Goal: Task Accomplishment & Management: Manage account settings

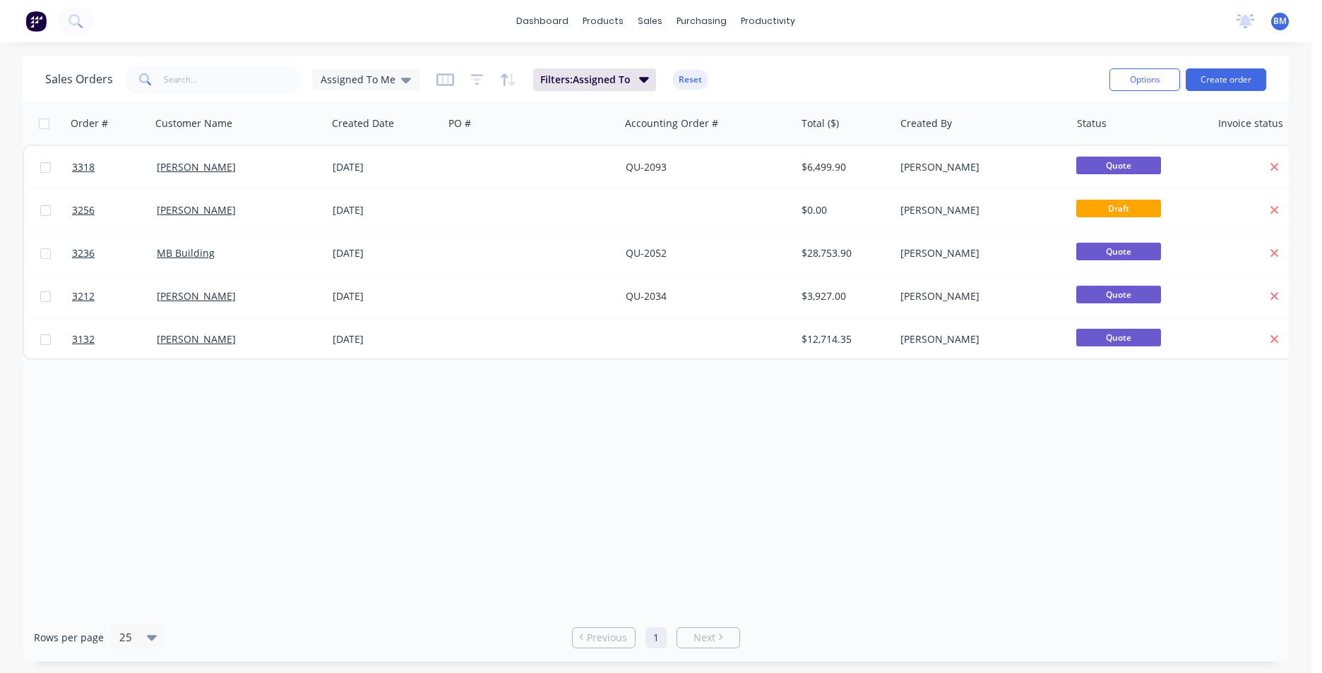
drag, startPoint x: 386, startPoint y: 85, endPoint x: 386, endPoint y: 96, distance: 10.6
click at [386, 85] on span "Assigned To Me" at bounding box center [358, 79] width 75 height 15
click at [379, 205] on button "None" at bounding box center [396, 200] width 161 height 16
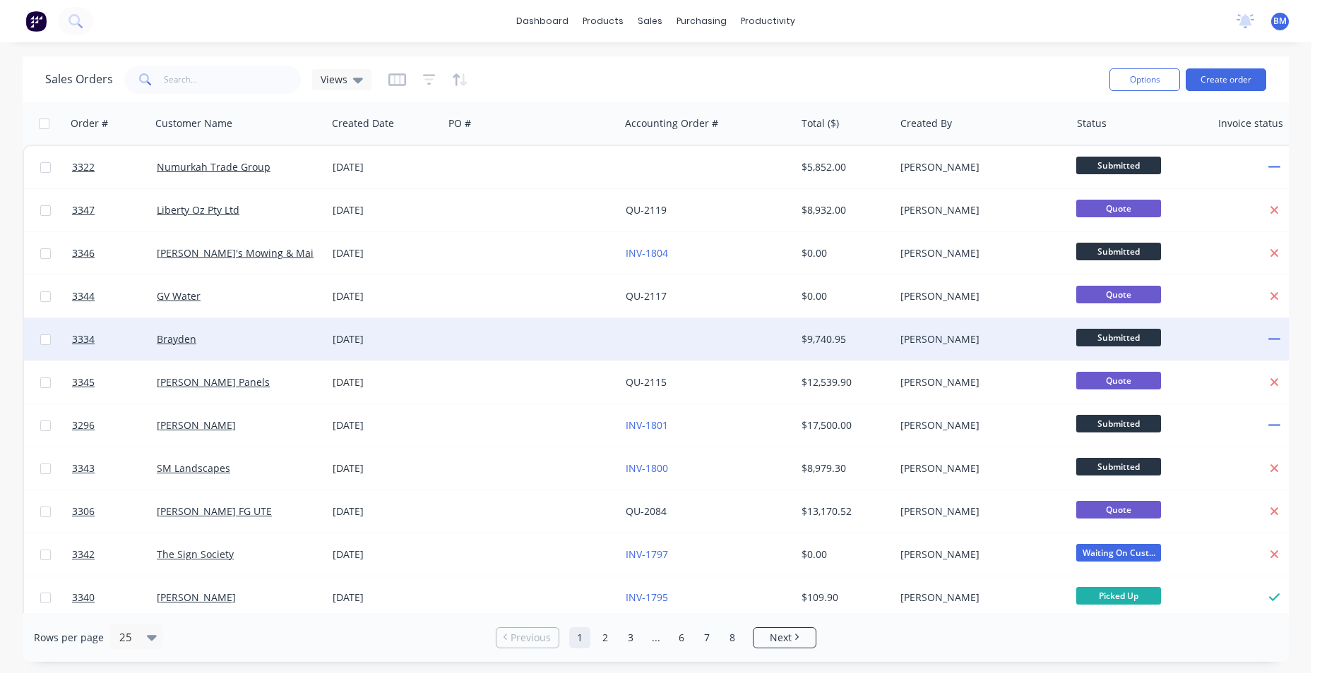
click at [270, 333] on div "Brayden" at bounding box center [235, 340] width 157 height 14
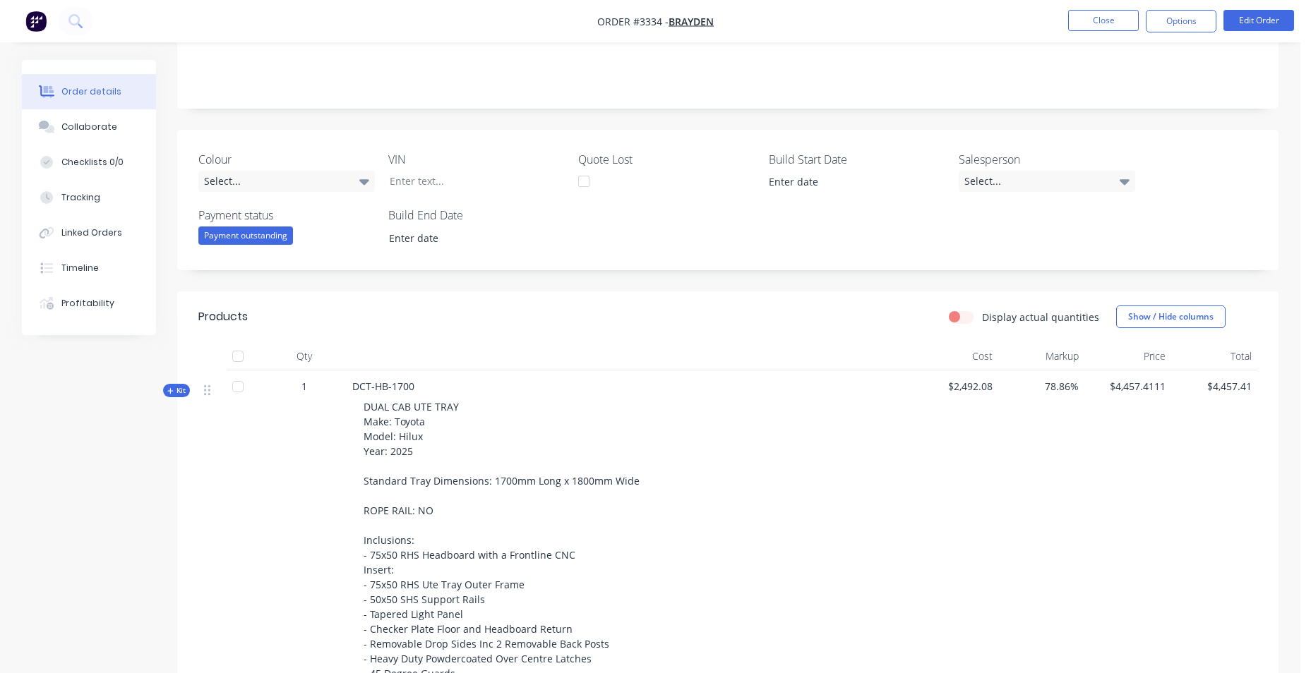
scroll to position [246, 0]
click at [1171, 19] on button "Options" at bounding box center [1181, 21] width 71 height 23
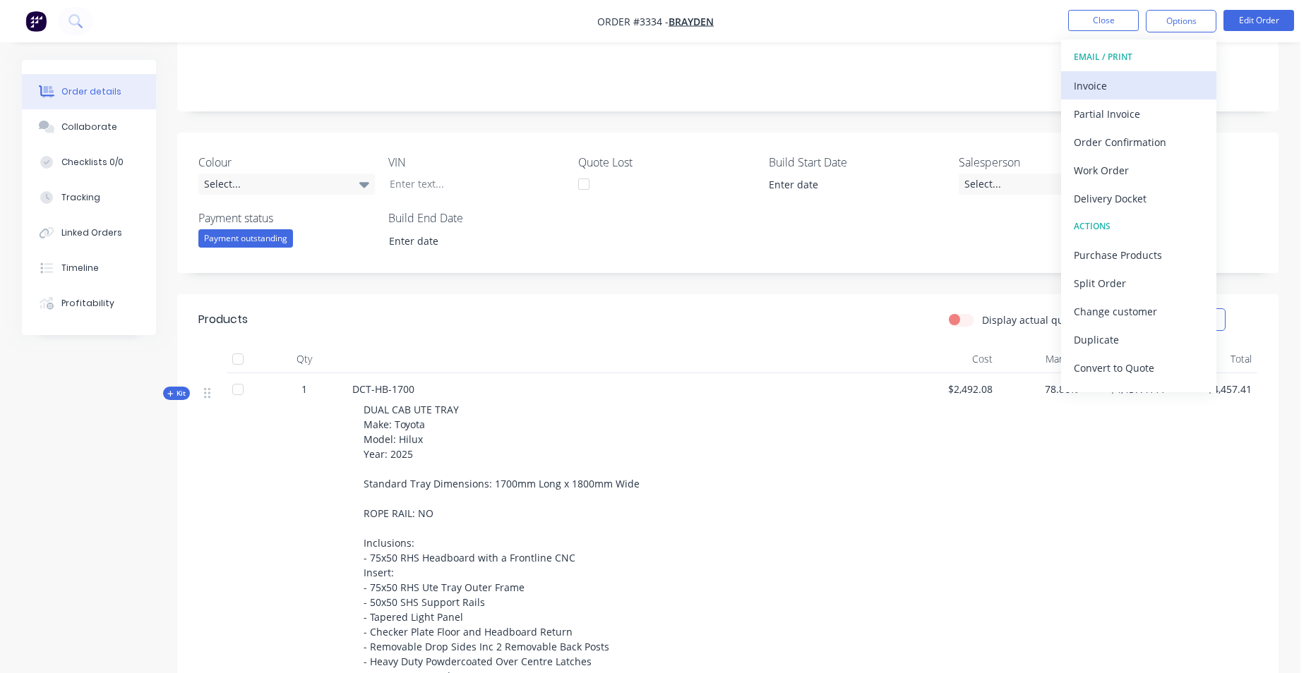
click at [1137, 92] on div "Invoice" at bounding box center [1139, 86] width 130 height 20
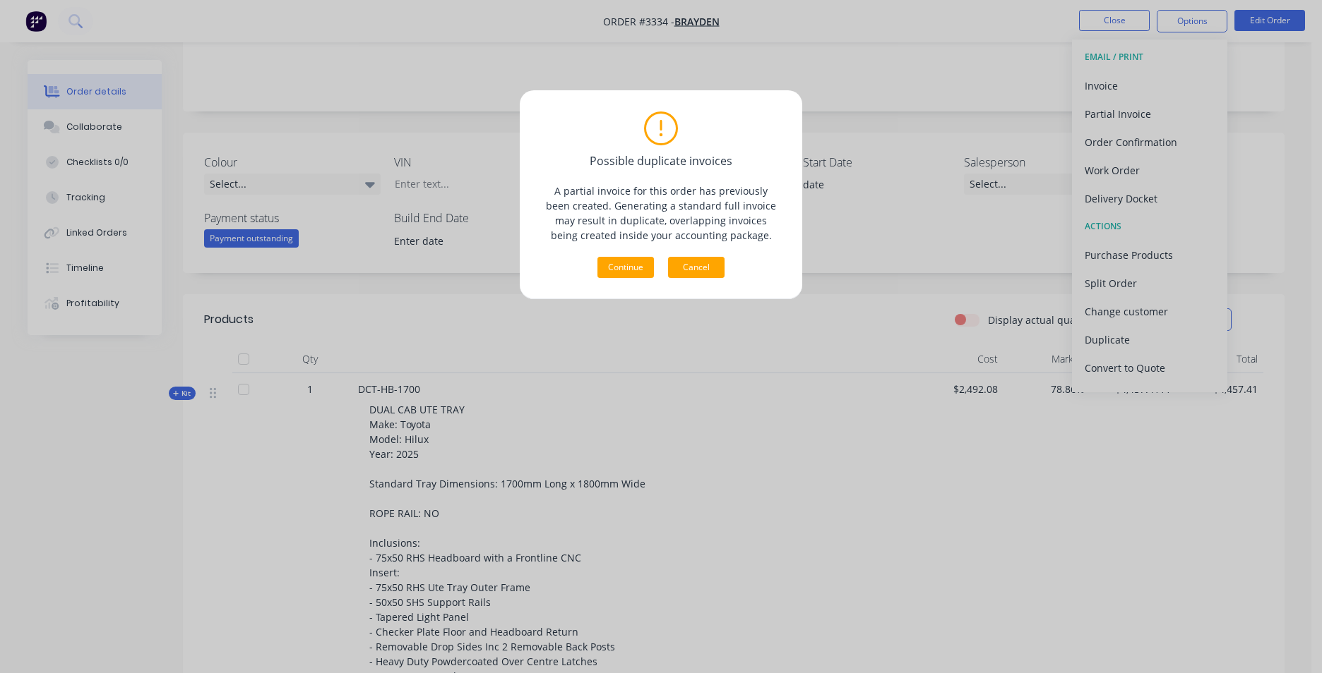
click at [683, 269] on button "Cancel" at bounding box center [696, 267] width 56 height 21
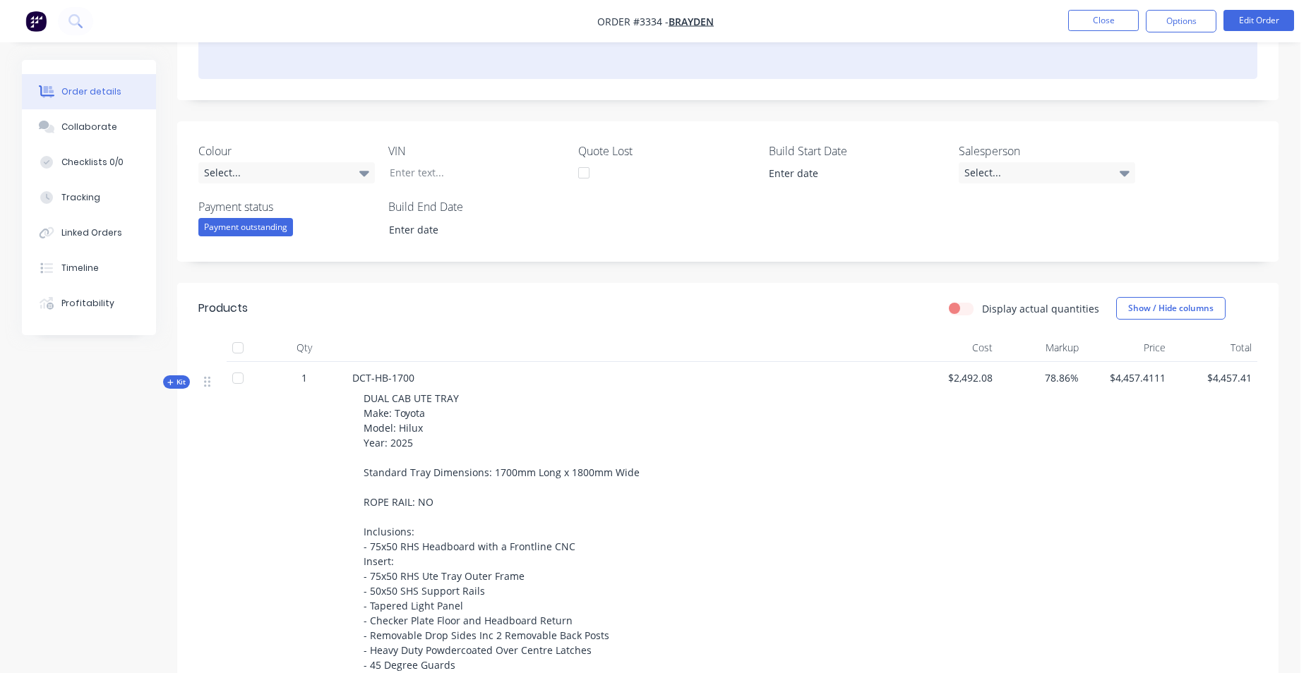
scroll to position [104, 0]
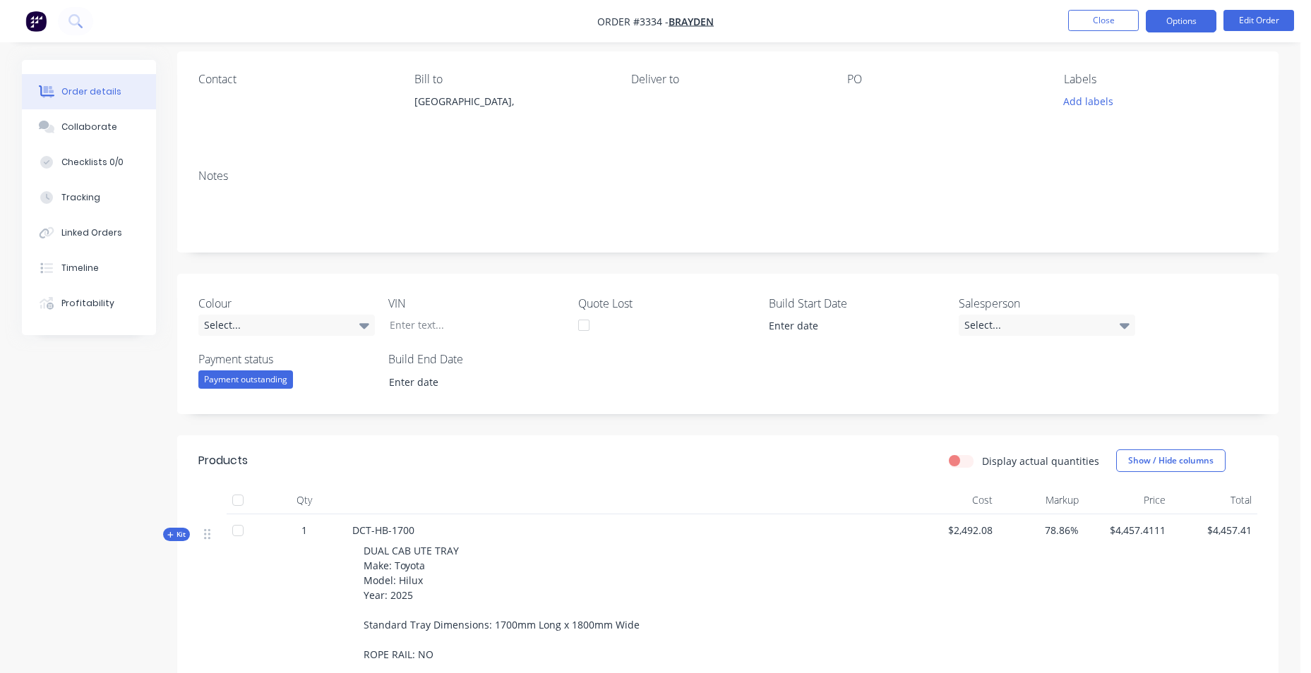
click at [1212, 25] on button "Options" at bounding box center [1181, 21] width 71 height 23
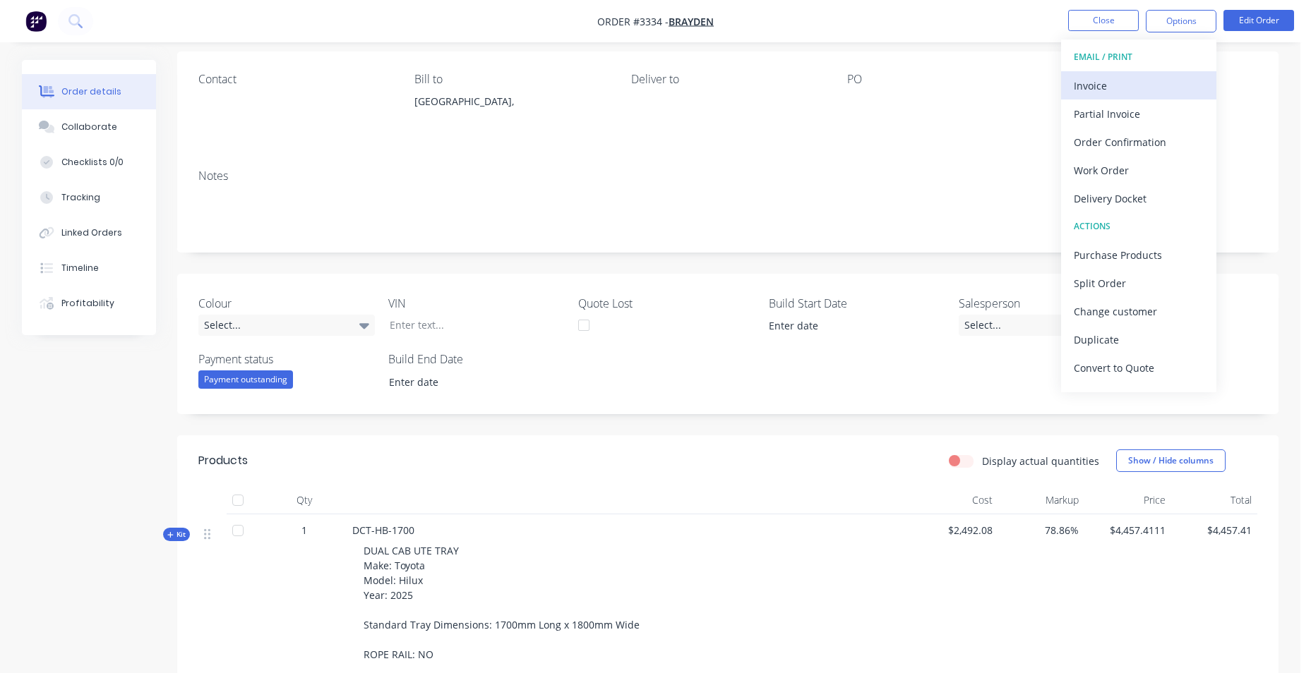
click at [1162, 89] on div "Invoice" at bounding box center [1139, 86] width 130 height 20
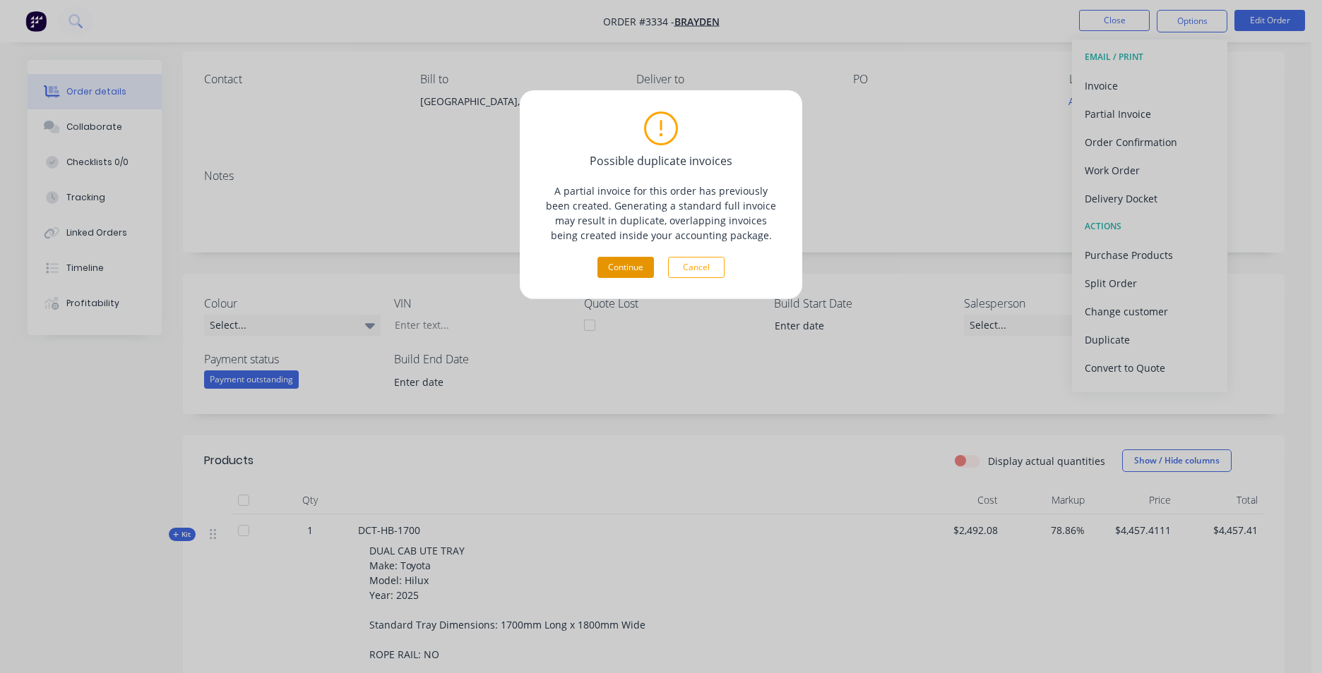
click at [614, 269] on button "Continue" at bounding box center [625, 267] width 56 height 21
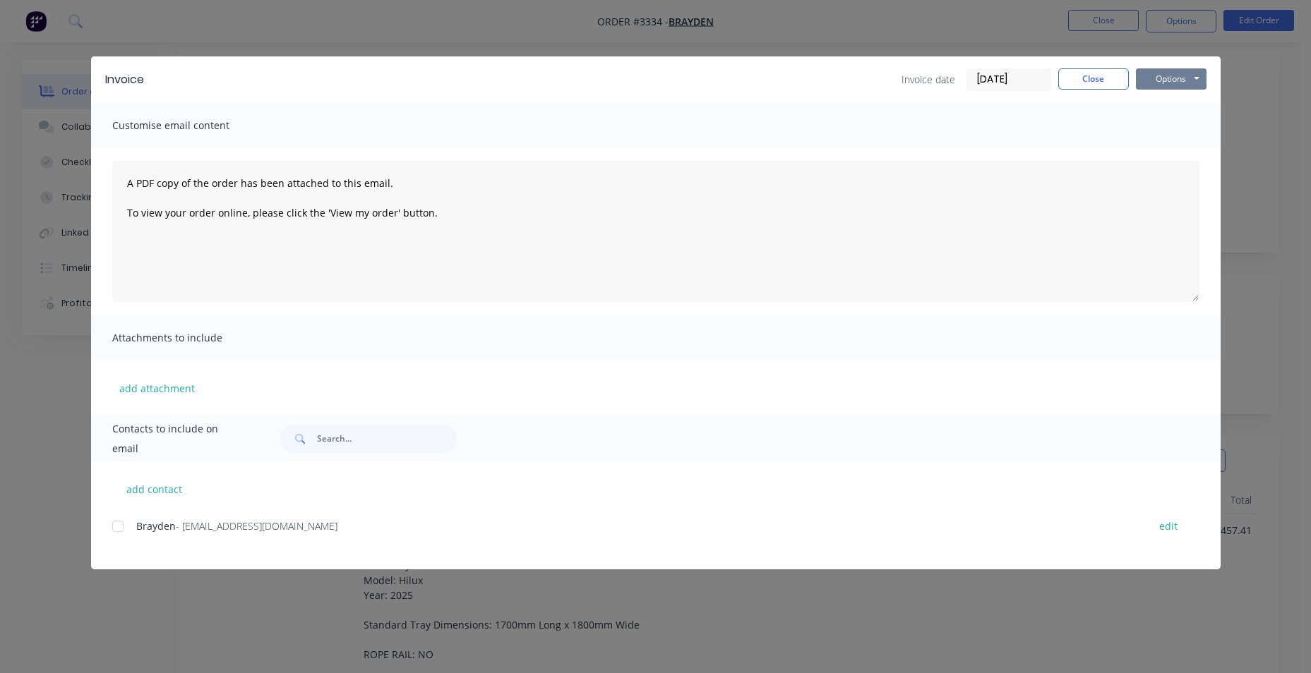
click at [1147, 85] on button "Options" at bounding box center [1171, 78] width 71 height 21
click at [1125, 79] on button "Close" at bounding box center [1093, 78] width 71 height 21
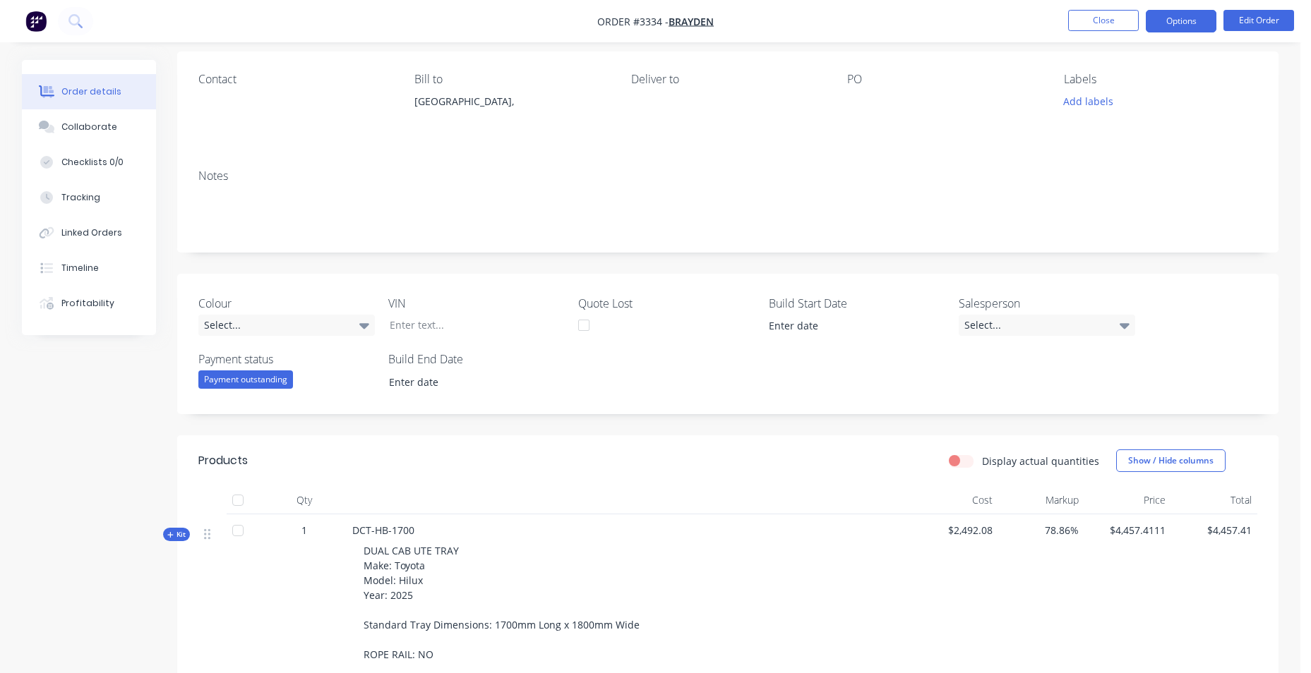
click at [1159, 20] on button "Options" at bounding box center [1181, 21] width 71 height 23
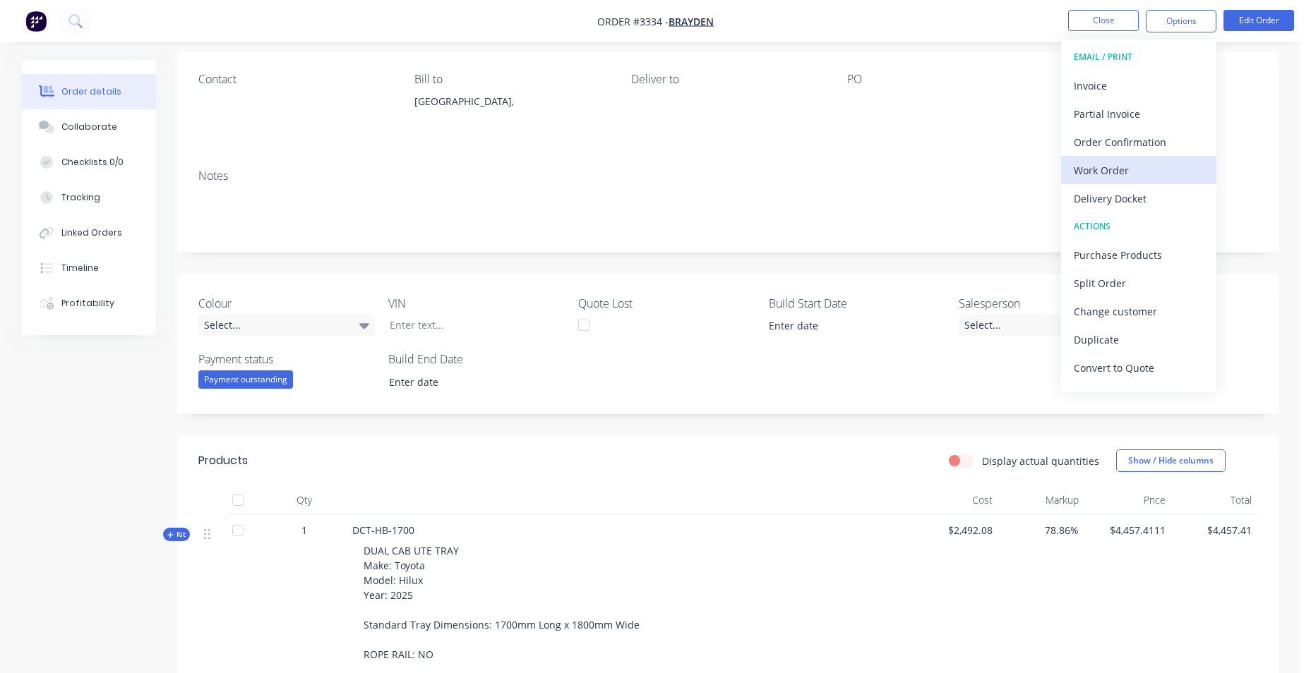
click at [1153, 171] on div "Work Order" at bounding box center [1139, 170] width 130 height 20
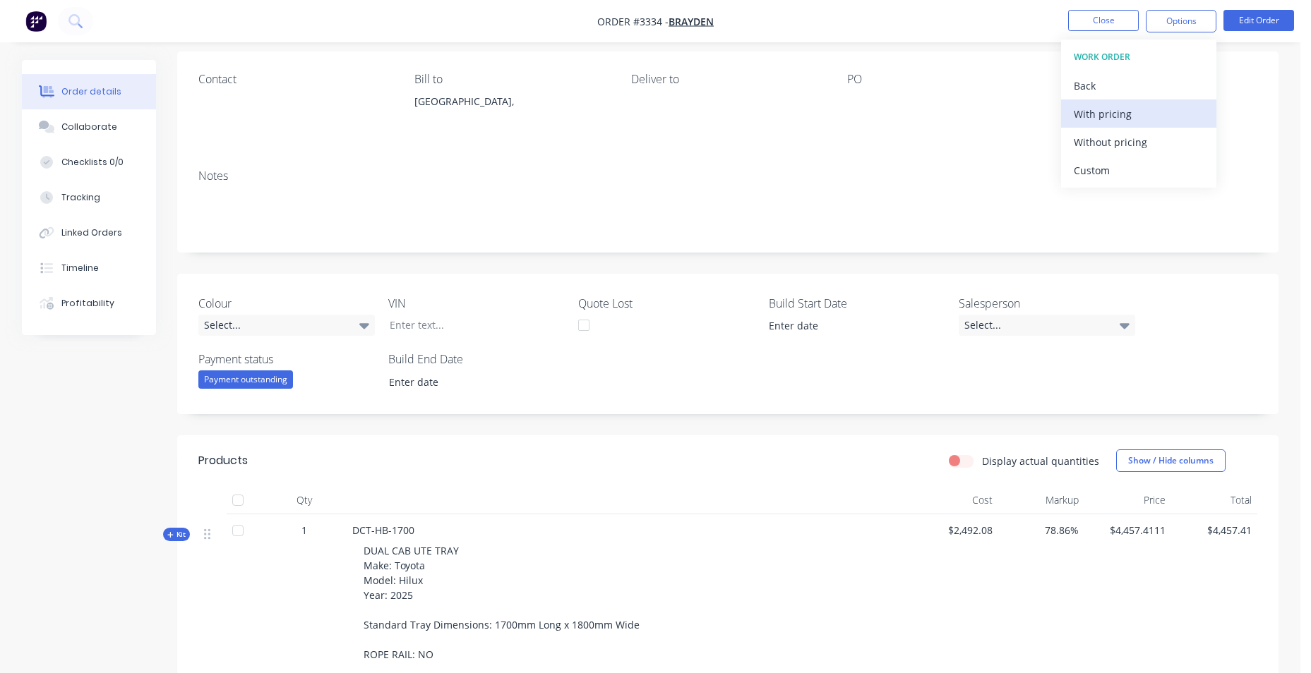
click at [1151, 117] on div "With pricing" at bounding box center [1139, 114] width 130 height 20
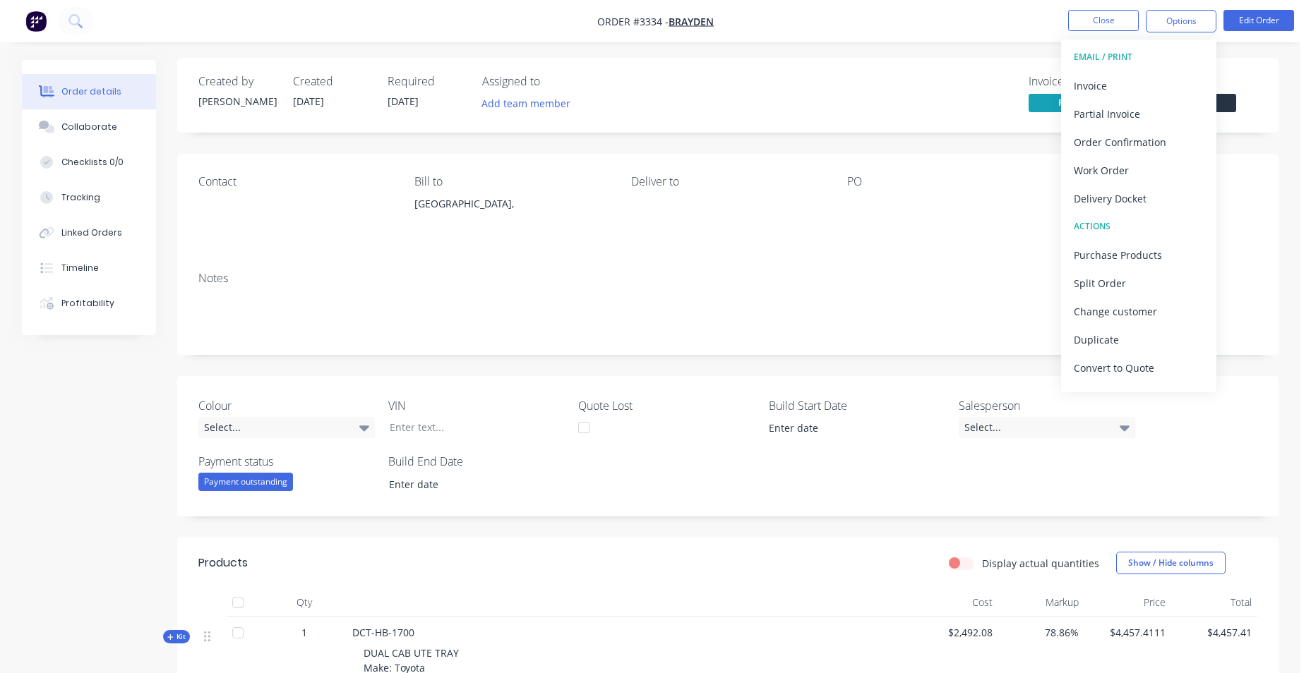
scroll to position [0, 0]
click at [923, 98] on div "Invoiced Partial Status Submitted" at bounding box center [940, 97] width 634 height 41
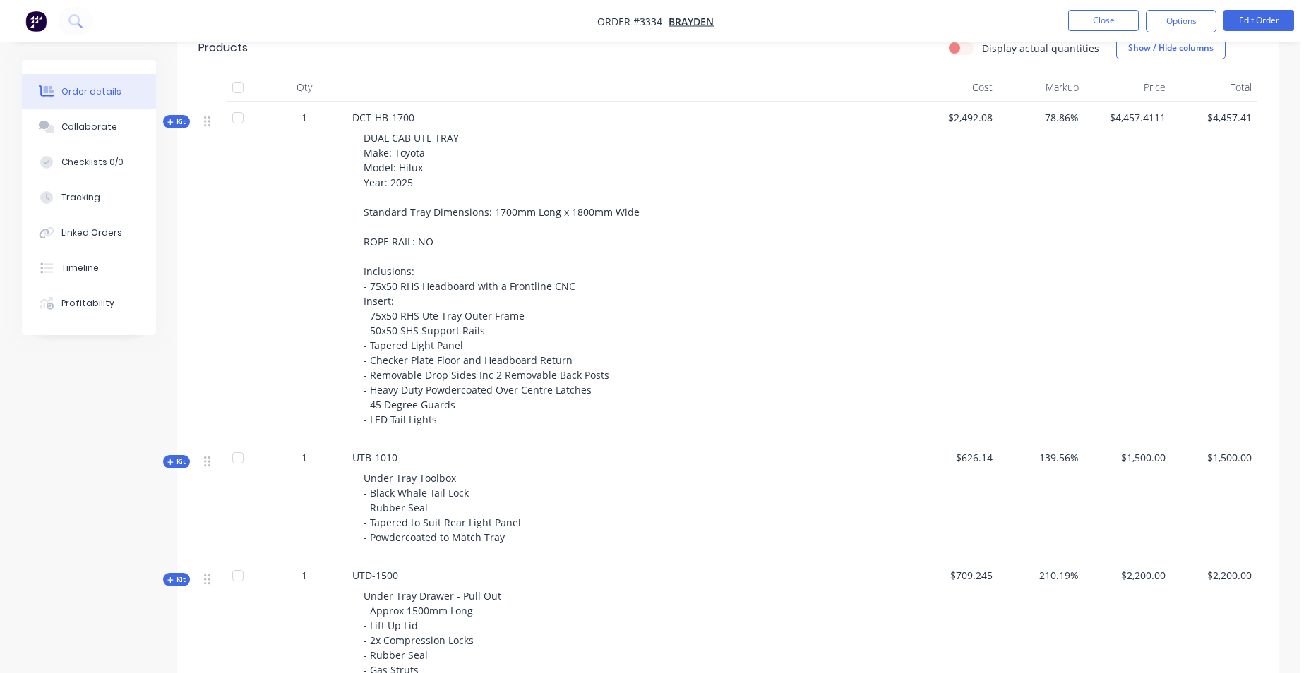
scroll to position [457, 0]
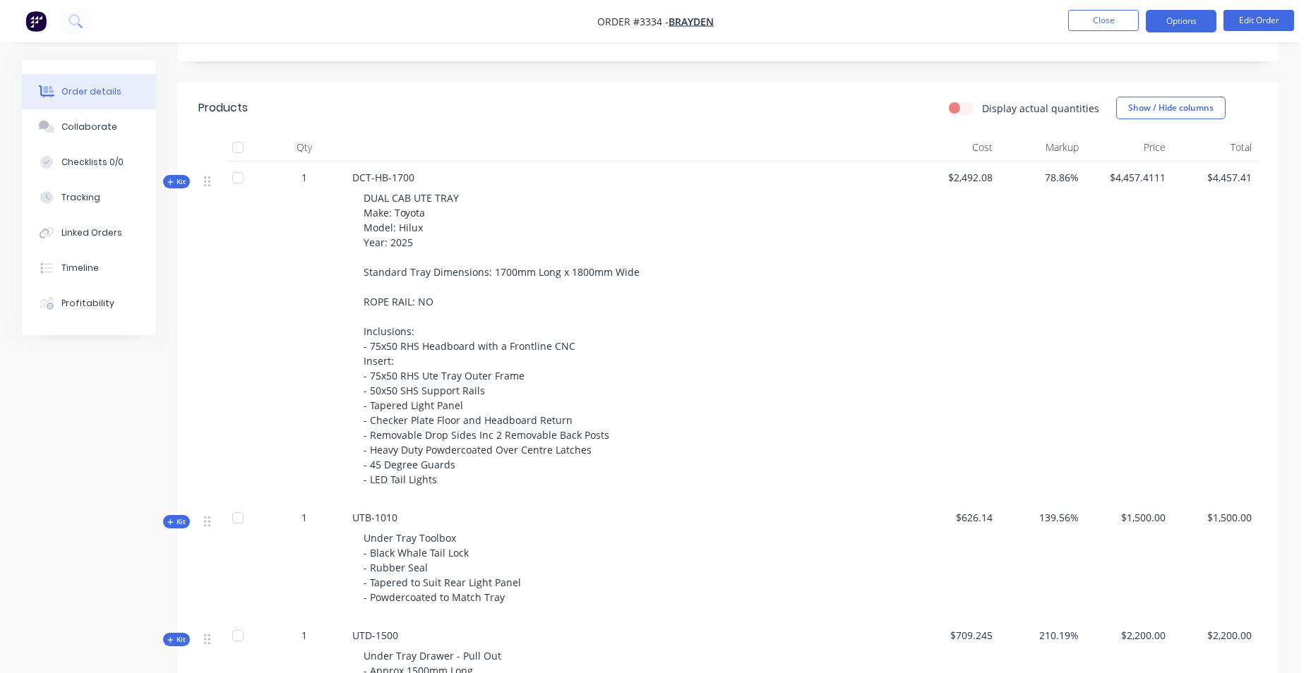
click at [1185, 21] on button "Options" at bounding box center [1181, 21] width 71 height 23
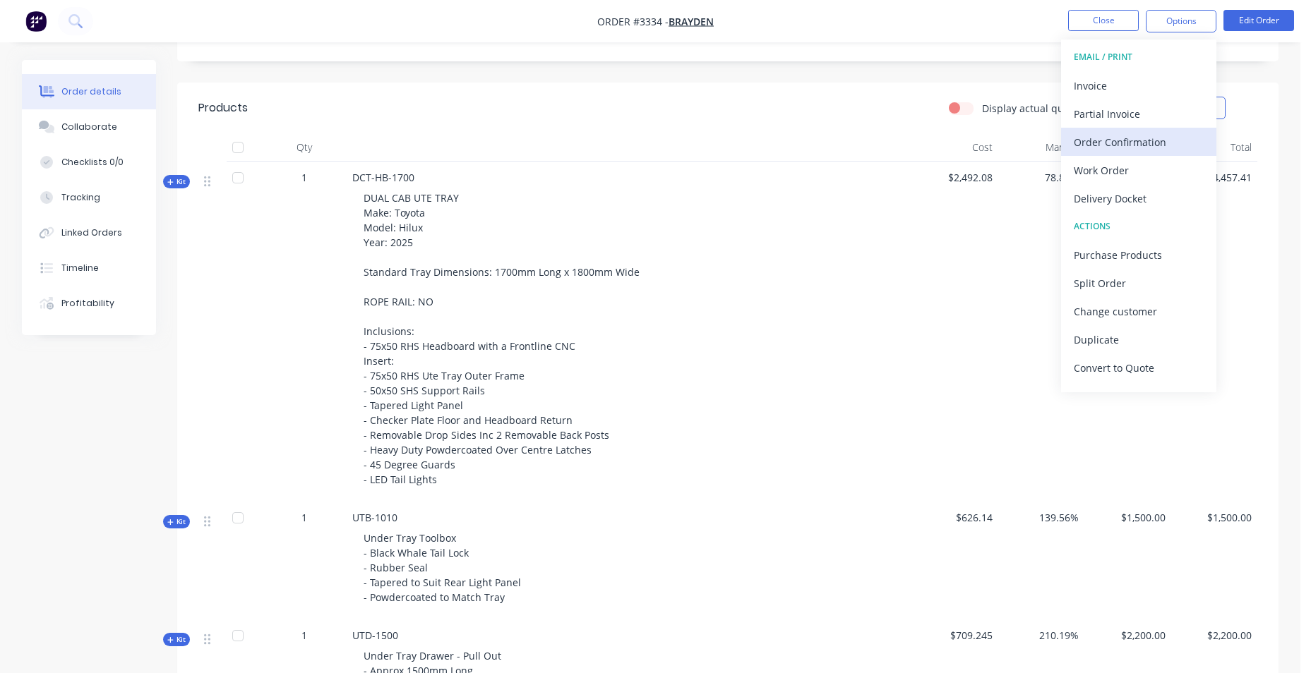
click at [1161, 150] on div "Order Confirmation" at bounding box center [1139, 142] width 130 height 20
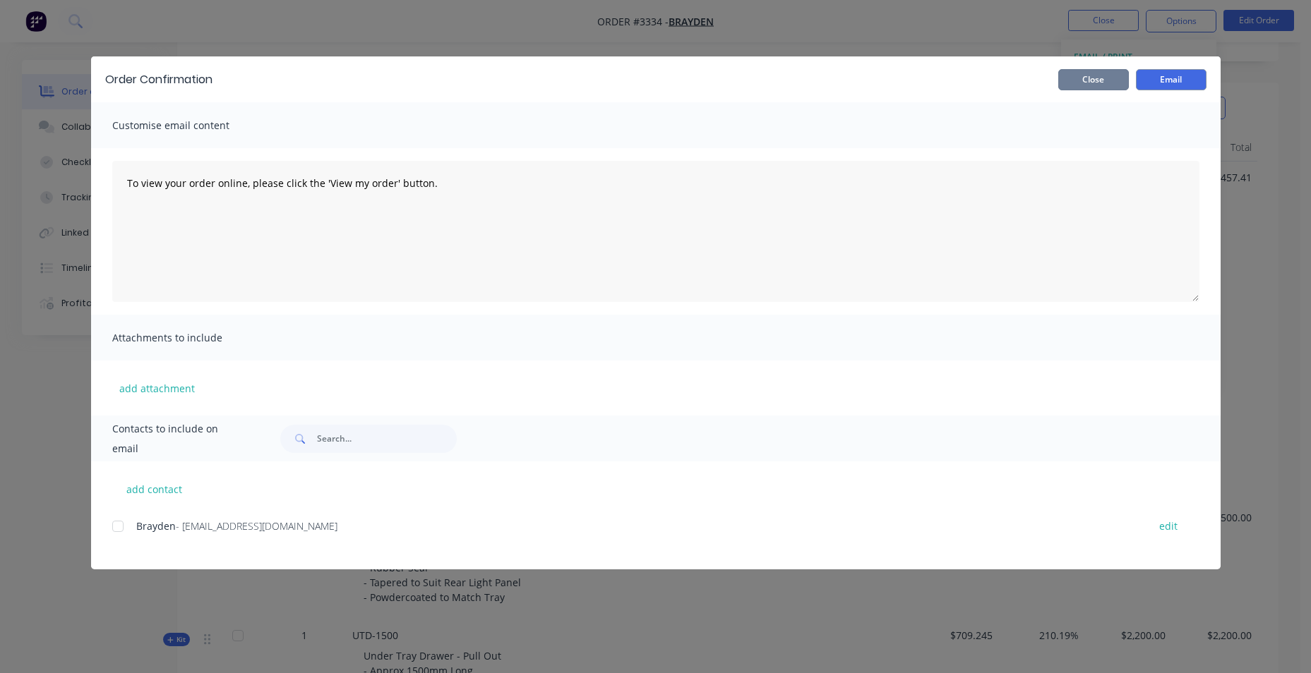
click at [1096, 76] on button "Close" at bounding box center [1093, 79] width 71 height 21
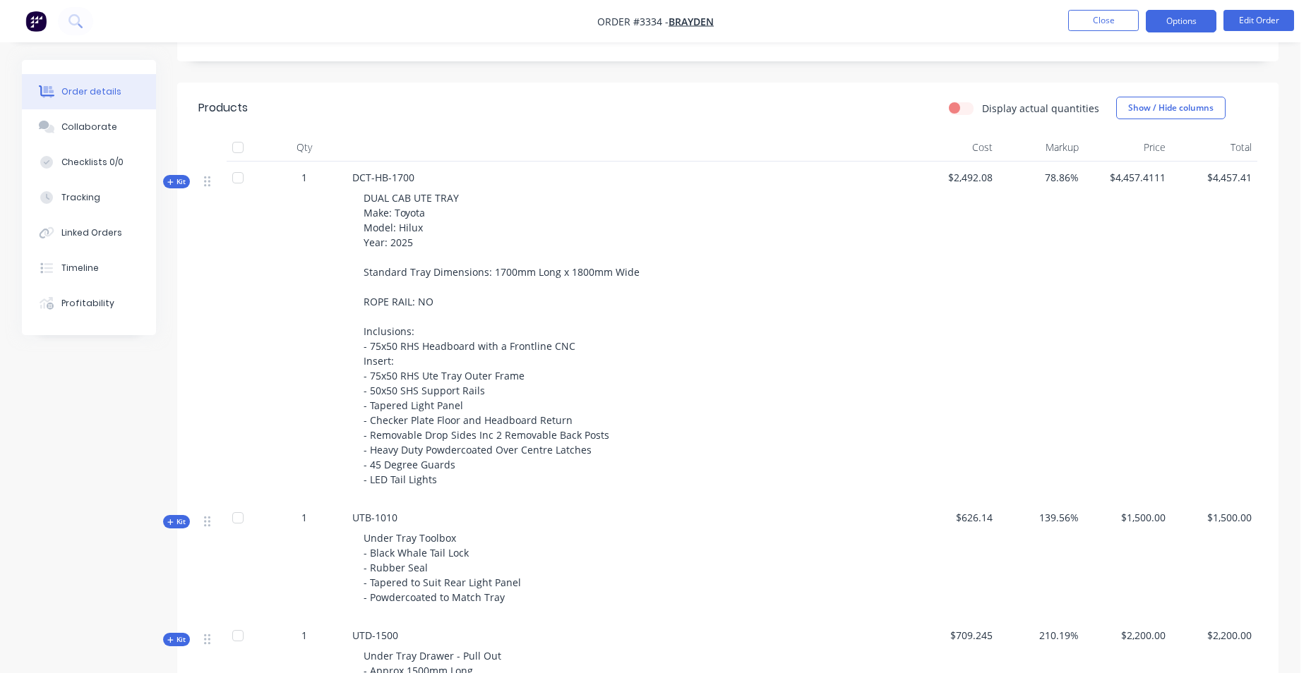
click at [1169, 25] on button "Options" at bounding box center [1181, 21] width 71 height 23
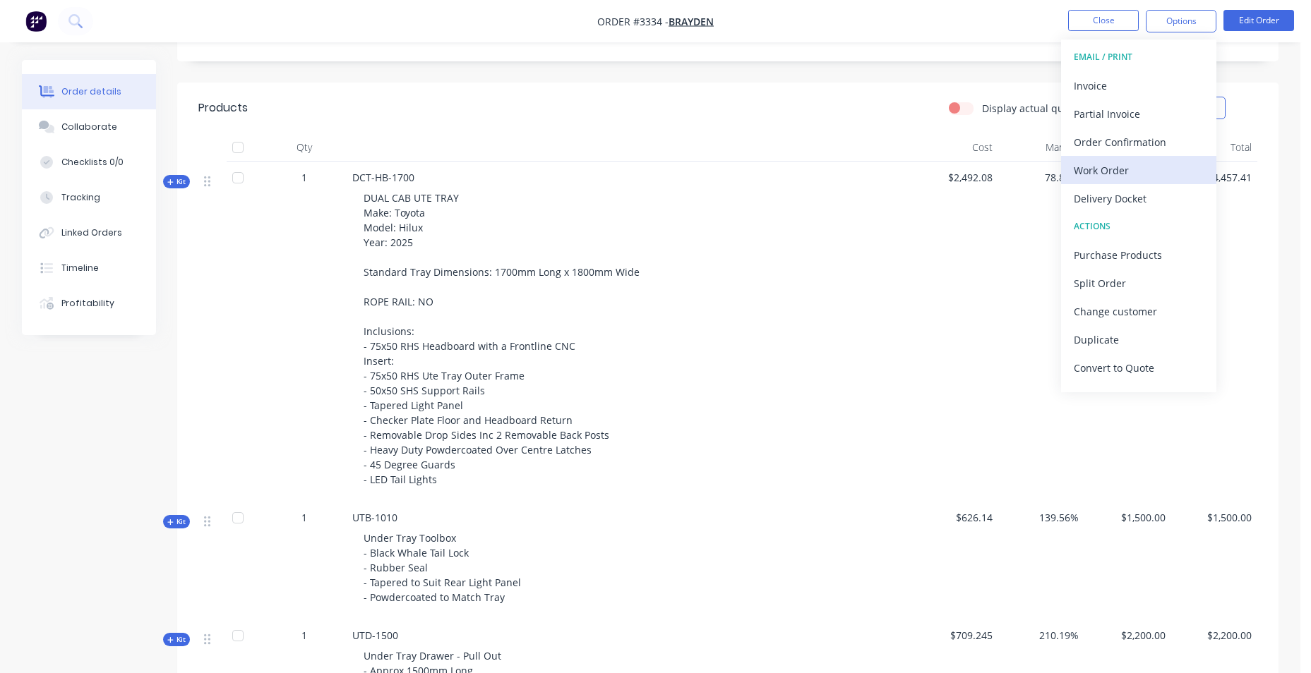
click at [1160, 179] on div "Work Order" at bounding box center [1139, 170] width 130 height 20
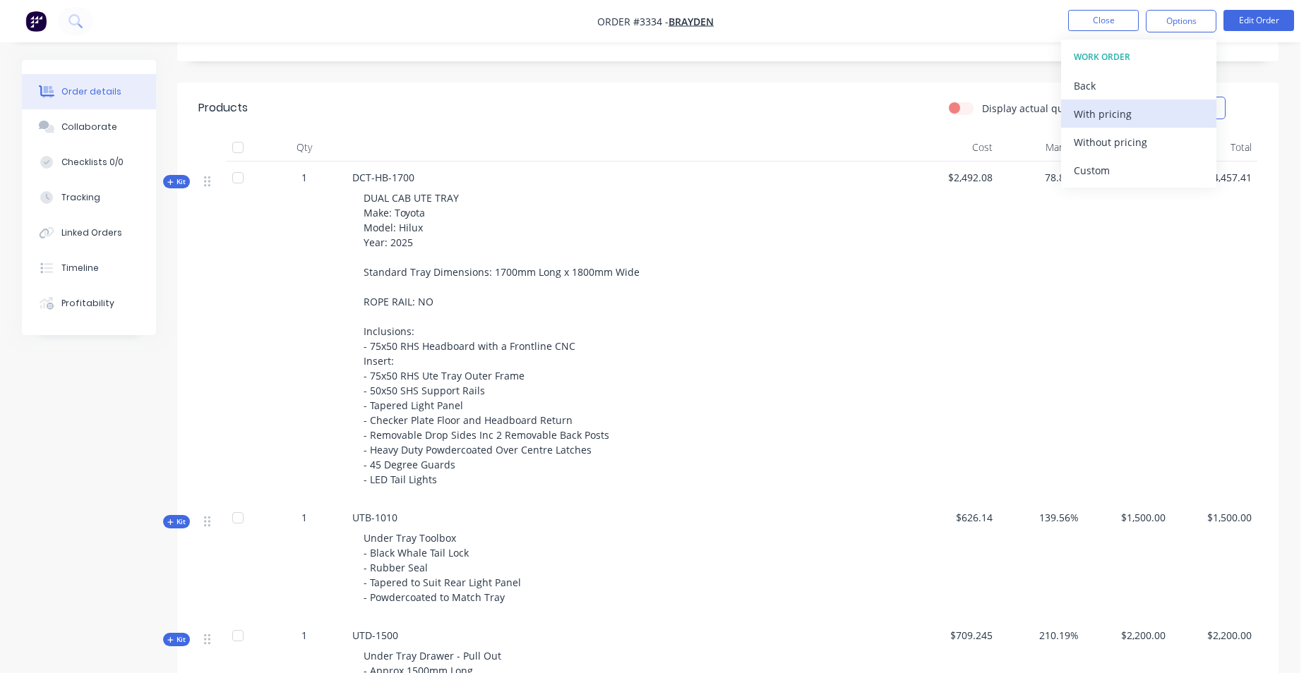
click at [1149, 109] on div "With pricing" at bounding box center [1139, 114] width 130 height 20
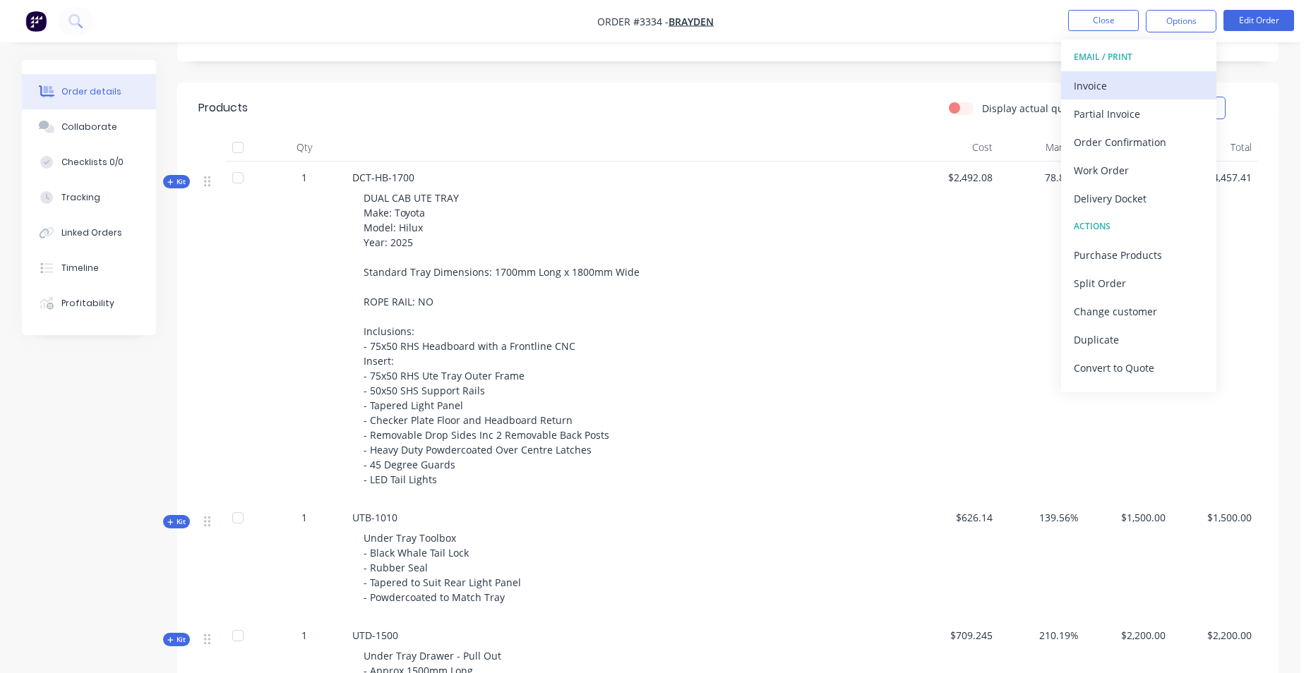
click at [1161, 91] on div "Invoice" at bounding box center [1139, 86] width 130 height 20
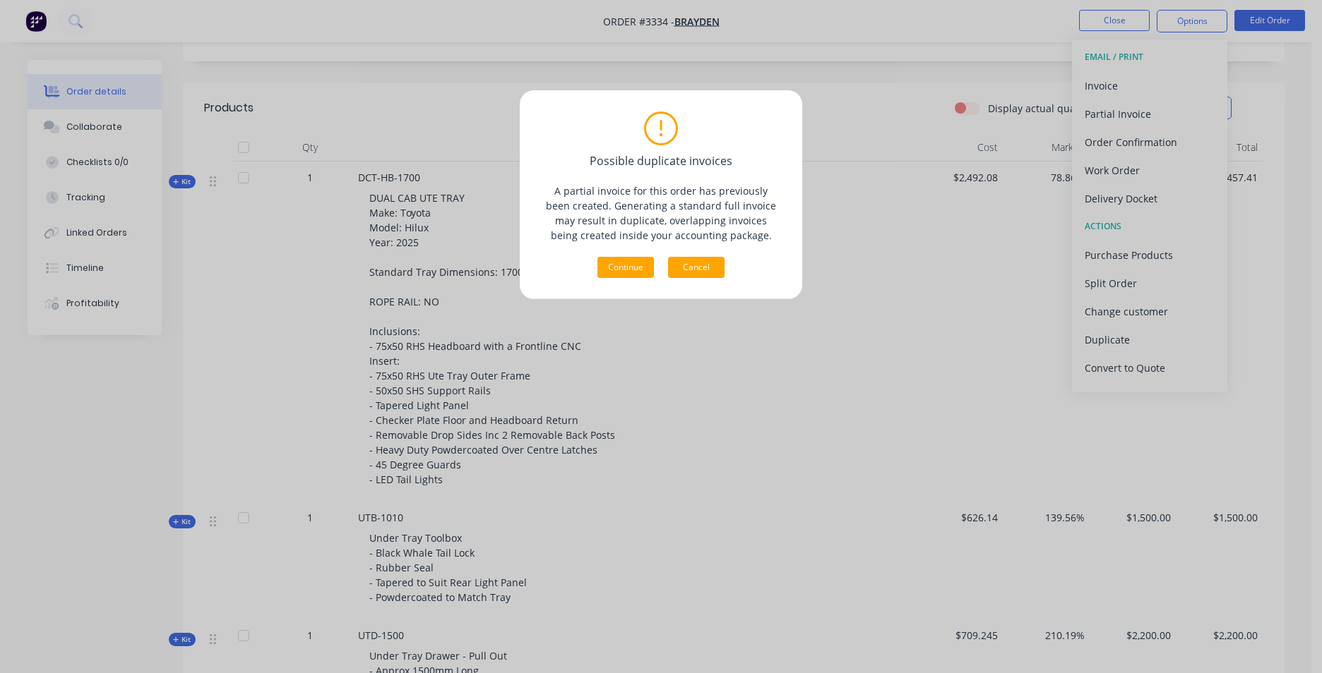
click at [671, 273] on button "Cancel" at bounding box center [696, 267] width 56 height 21
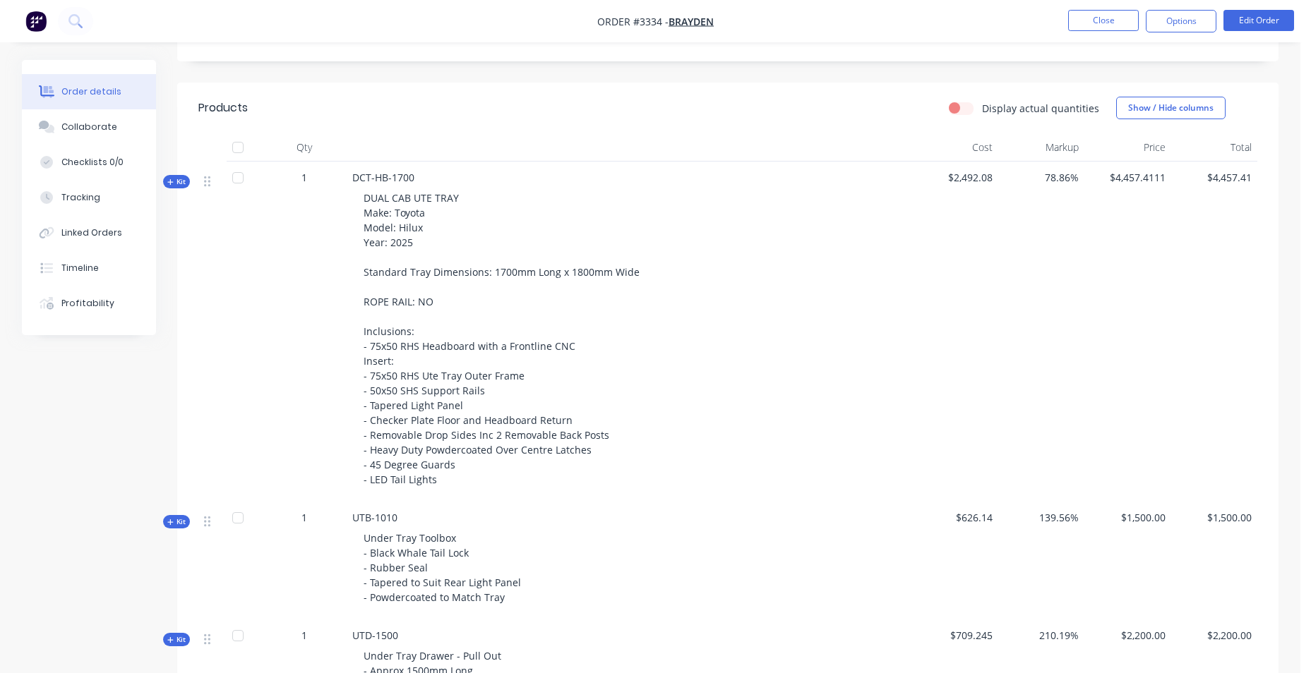
click at [982, 106] on label "Display actual quantities" at bounding box center [1040, 108] width 117 height 15
click at [960, 106] on input "Display actual quantities" at bounding box center [954, 107] width 11 height 13
checkbox input "true"
click at [1133, 111] on button "Show / Hide columns" at bounding box center [1170, 108] width 109 height 23
click at [1133, 157] on label "Cost" at bounding box center [1134, 154] width 25 height 12
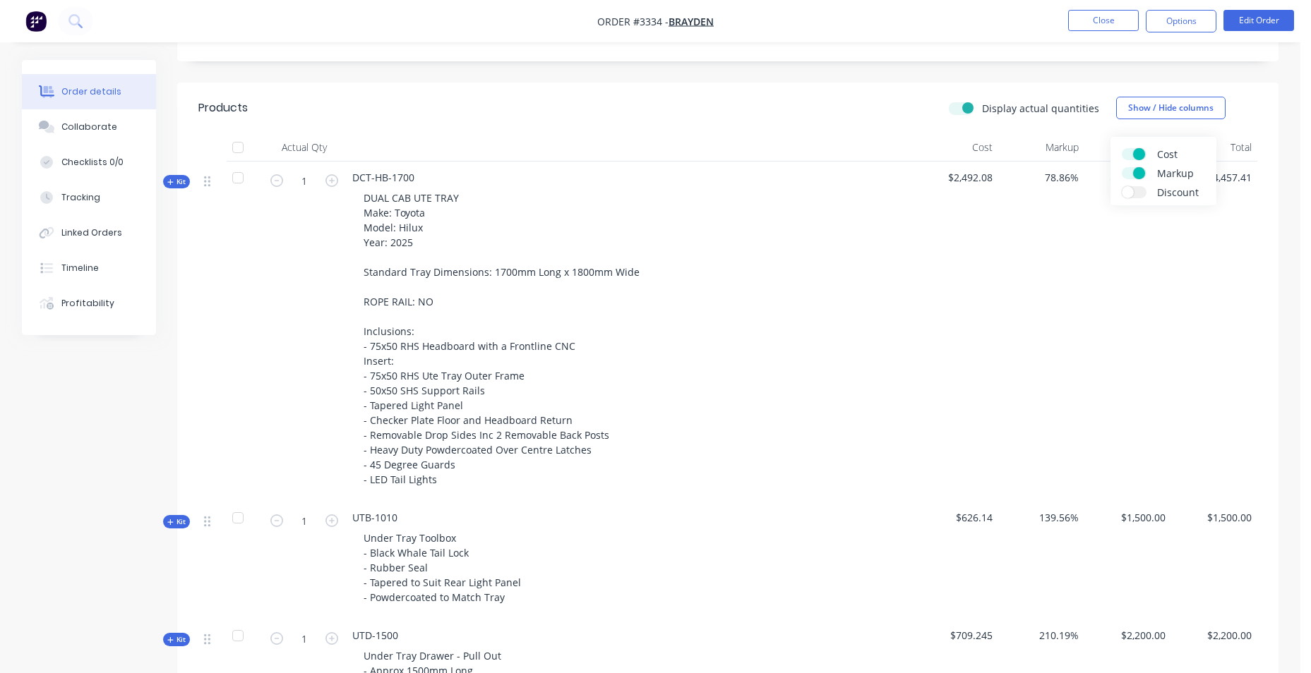
click at [1122, 148] on input "Cost" at bounding box center [1122, 148] width 0 height 0
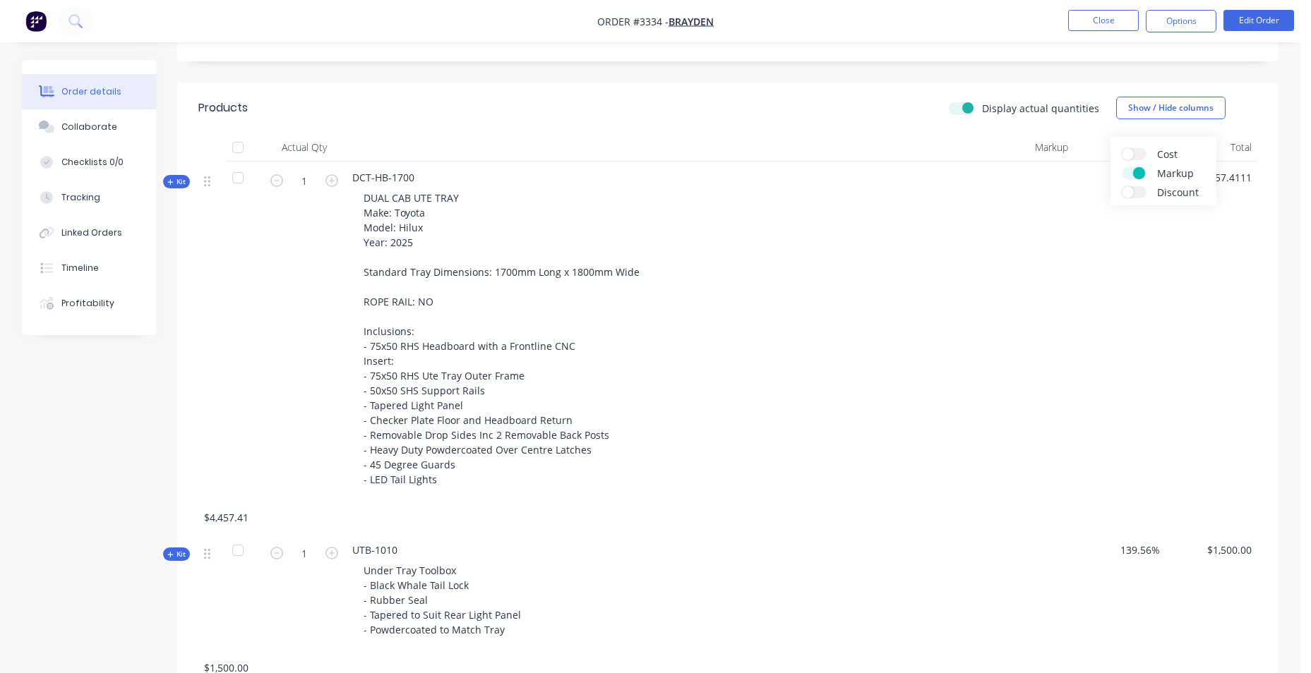
click at [1133, 175] on span at bounding box center [1139, 173] width 12 height 12
click at [1122, 167] on input "Markup" at bounding box center [1122, 167] width 0 height 0
click at [969, 148] on div at bounding box center [700, 147] width 706 height 28
click at [1193, 20] on button "Options" at bounding box center [1181, 21] width 71 height 23
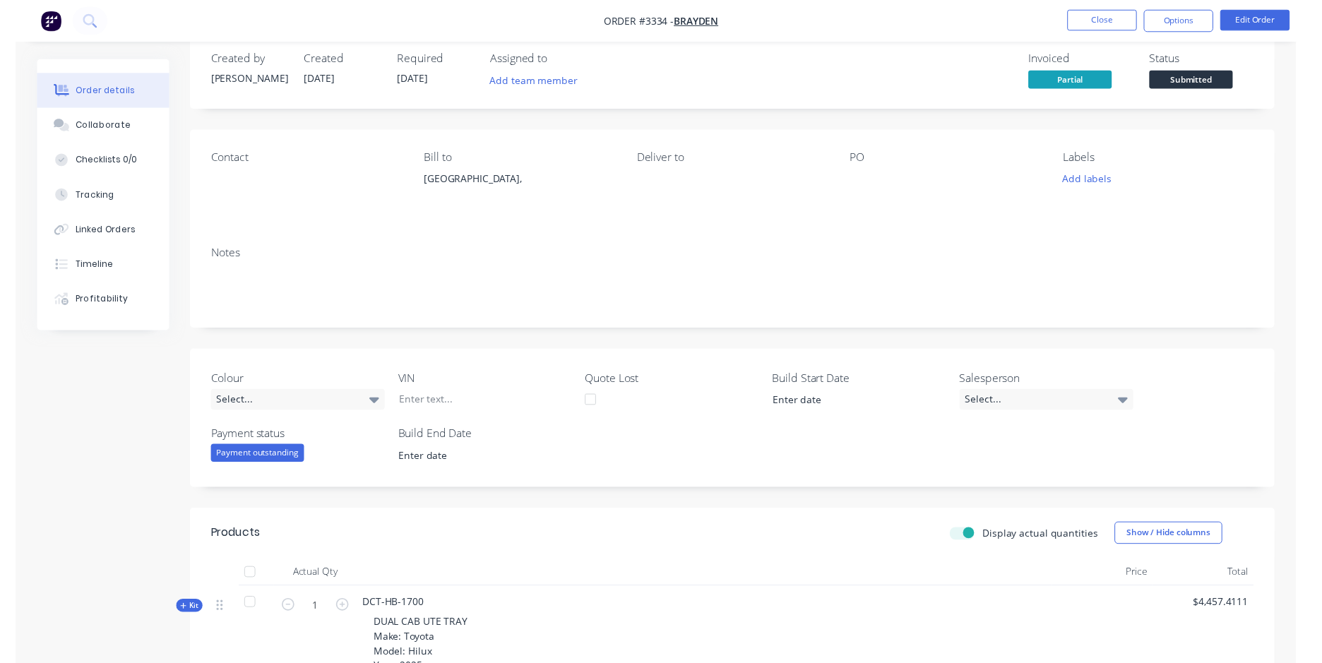
scroll to position [0, 0]
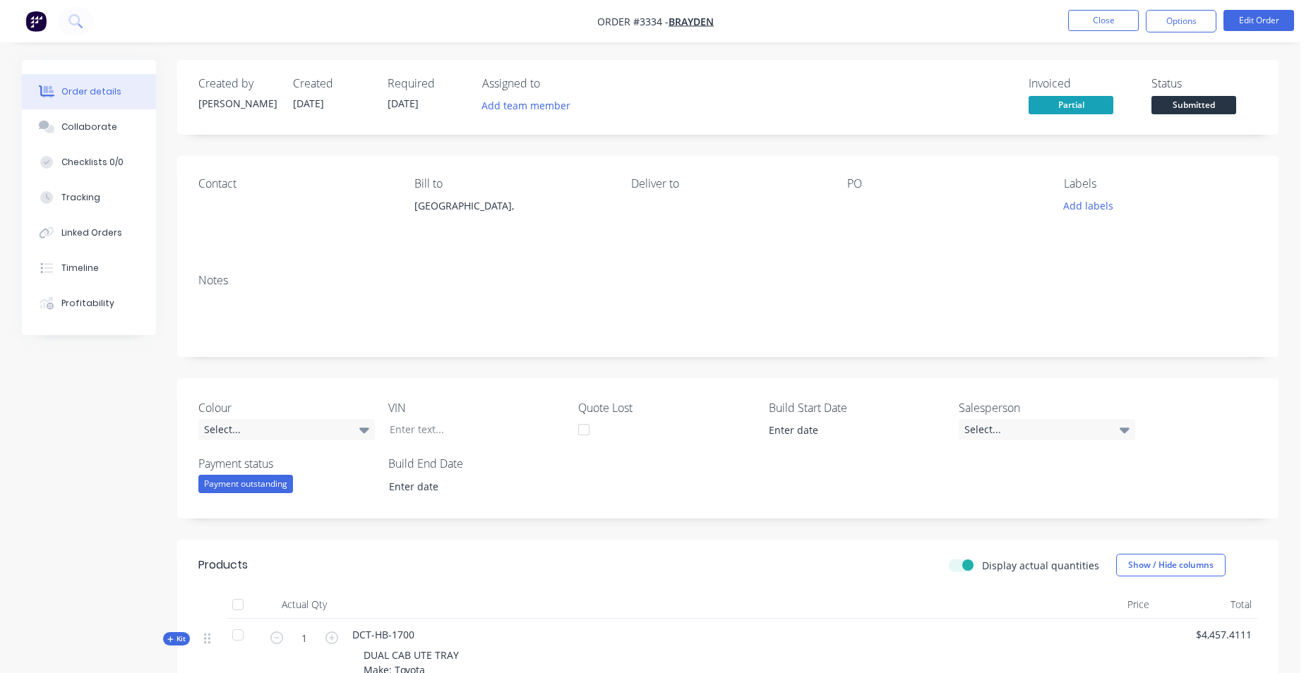
click at [1194, 32] on nav "Order #3334 - Brayden Close Options Edit Order" at bounding box center [655, 21] width 1311 height 42
click at [1196, 23] on button "Options" at bounding box center [1181, 21] width 71 height 23
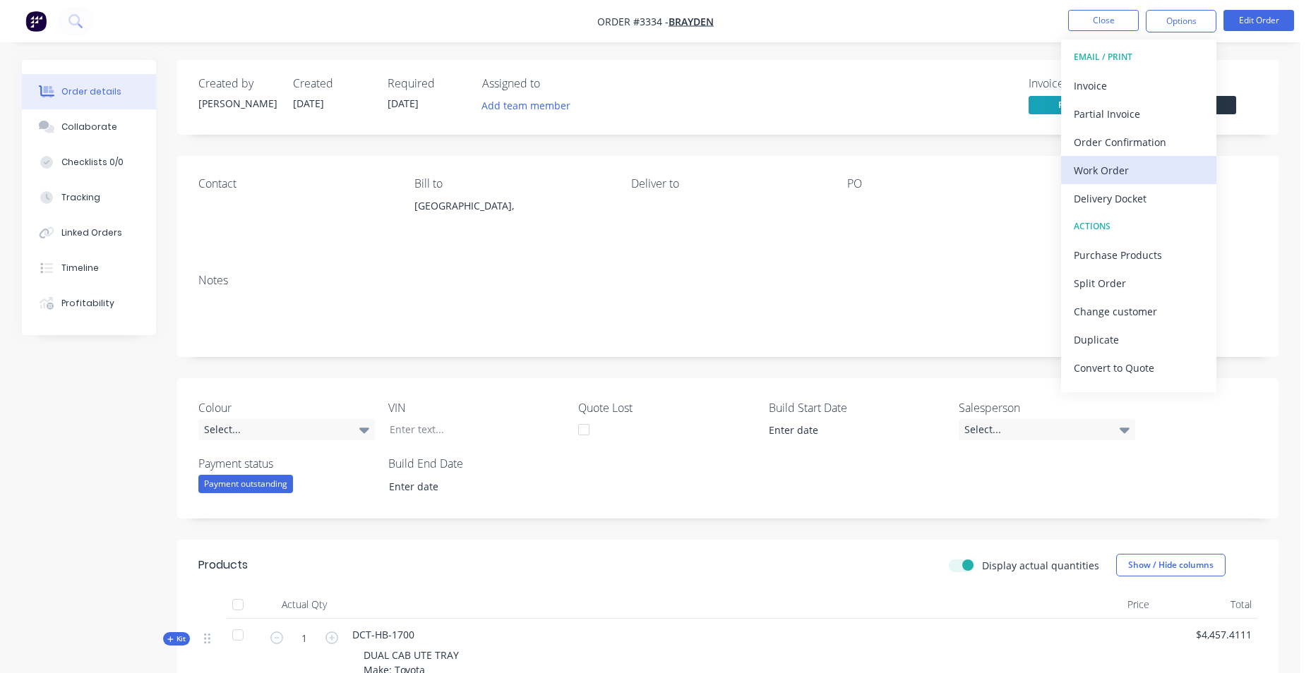
click at [1140, 167] on div "Work Order" at bounding box center [1139, 170] width 130 height 20
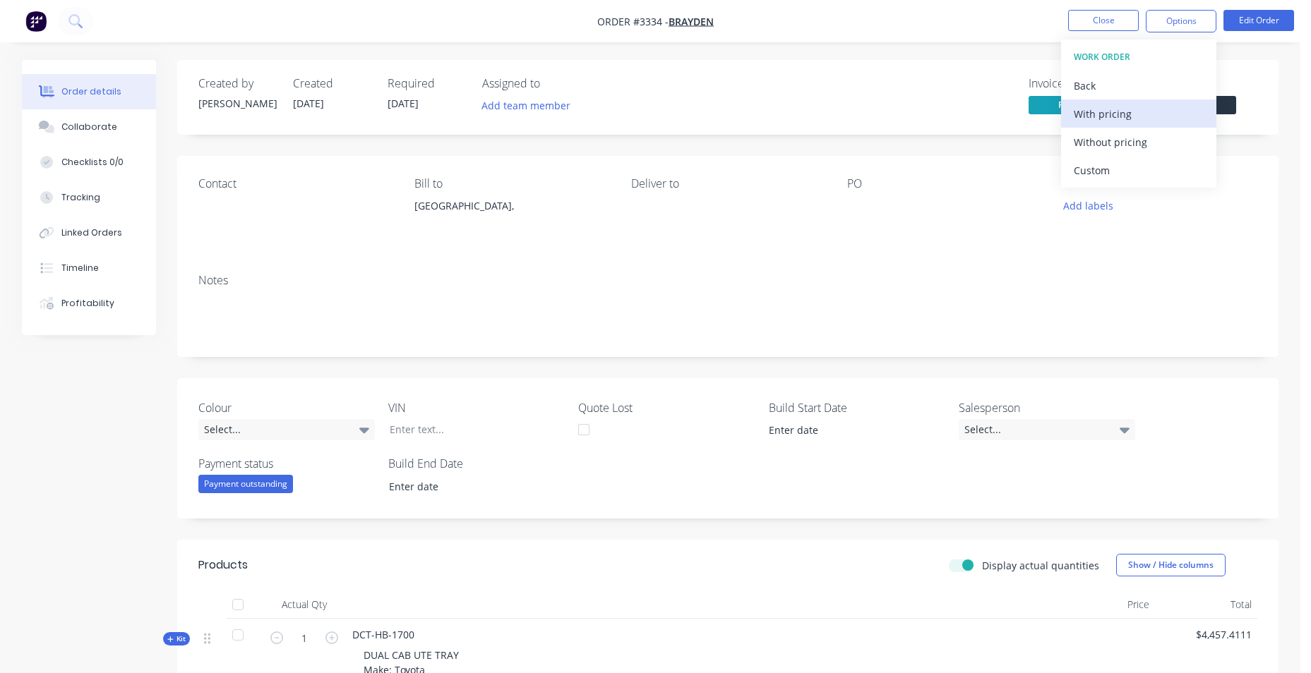
click at [1137, 121] on div "With pricing" at bounding box center [1139, 114] width 130 height 20
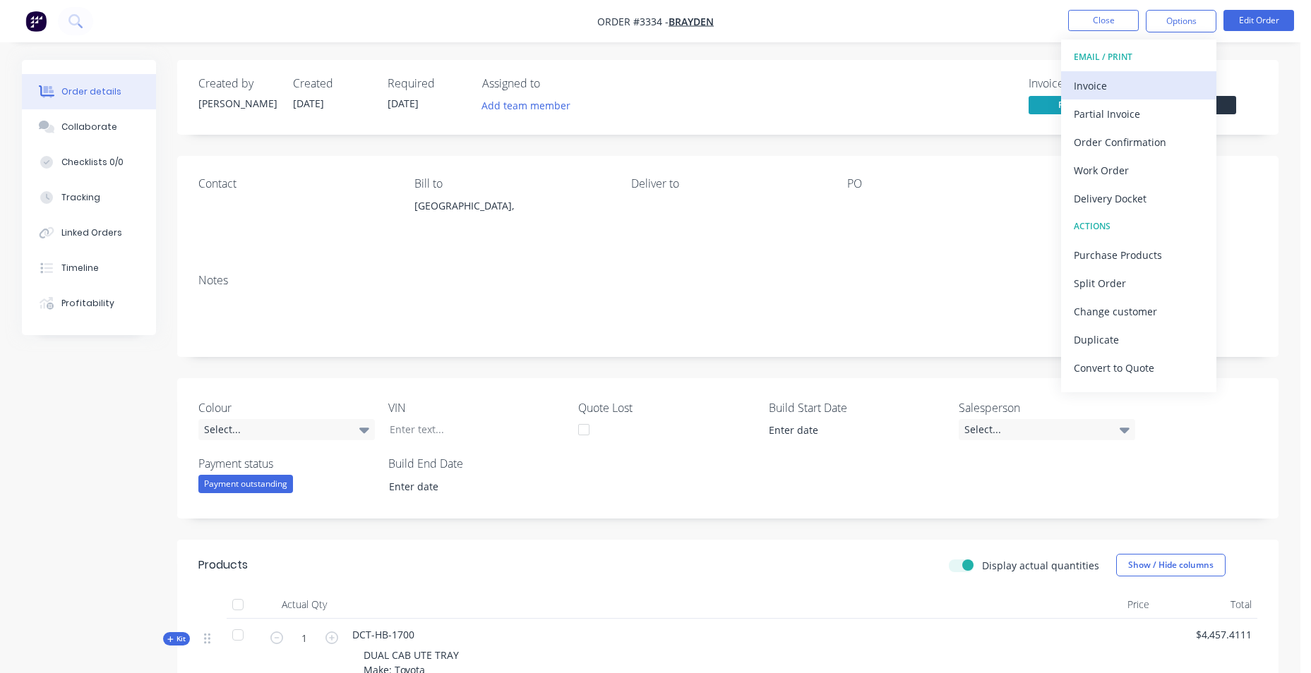
click at [1159, 90] on div "Invoice" at bounding box center [1139, 86] width 130 height 20
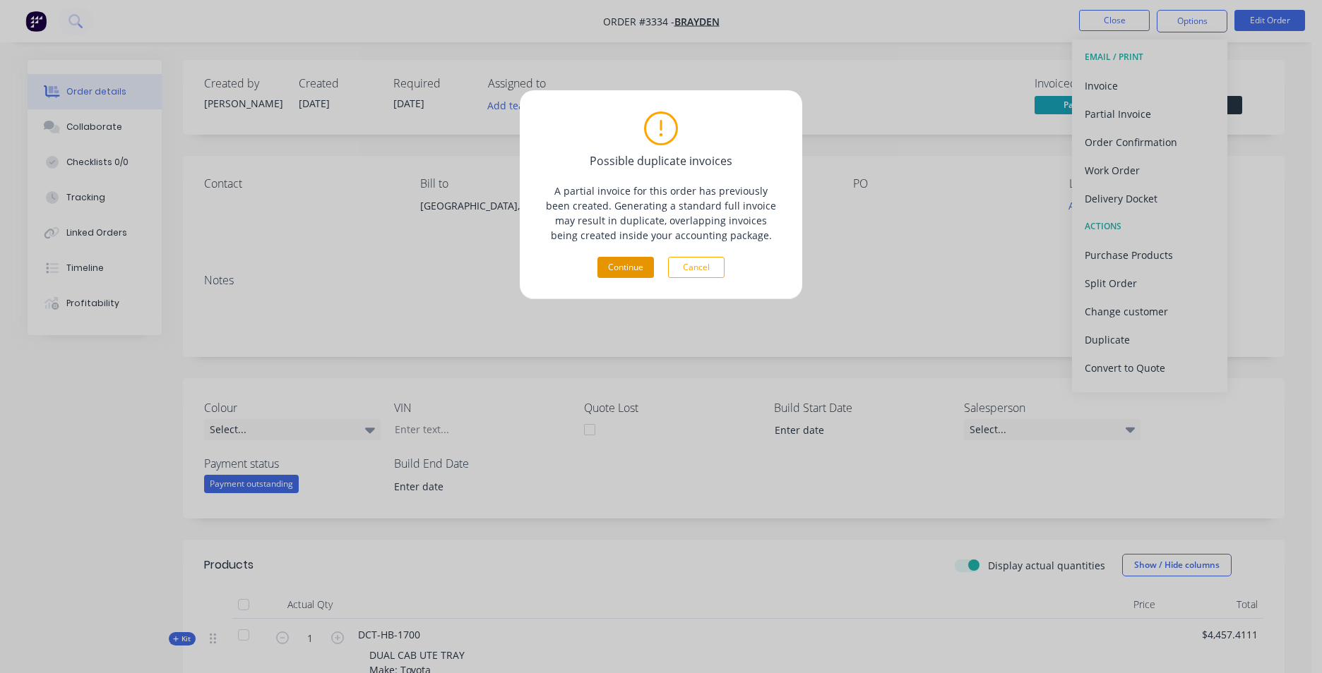
click at [634, 268] on button "Continue" at bounding box center [625, 267] width 56 height 21
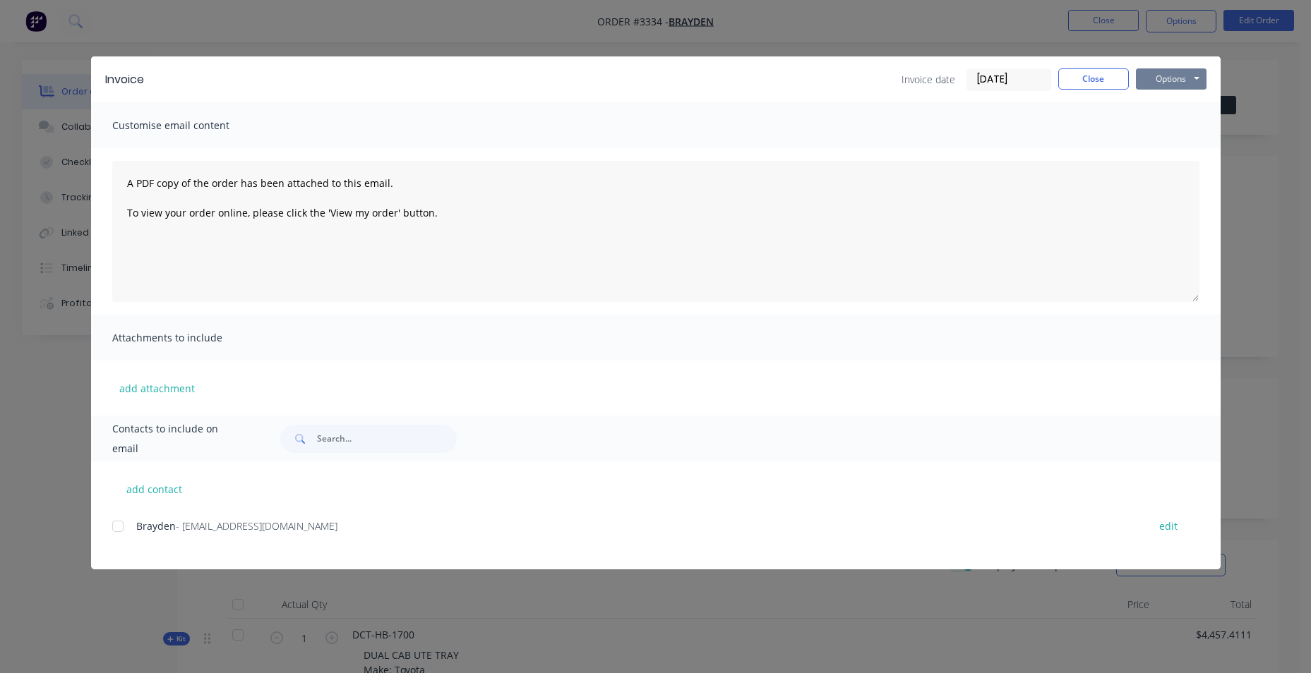
click at [1166, 78] on button "Options" at bounding box center [1171, 78] width 71 height 21
click at [1192, 130] on button "Print" at bounding box center [1181, 127] width 90 height 23
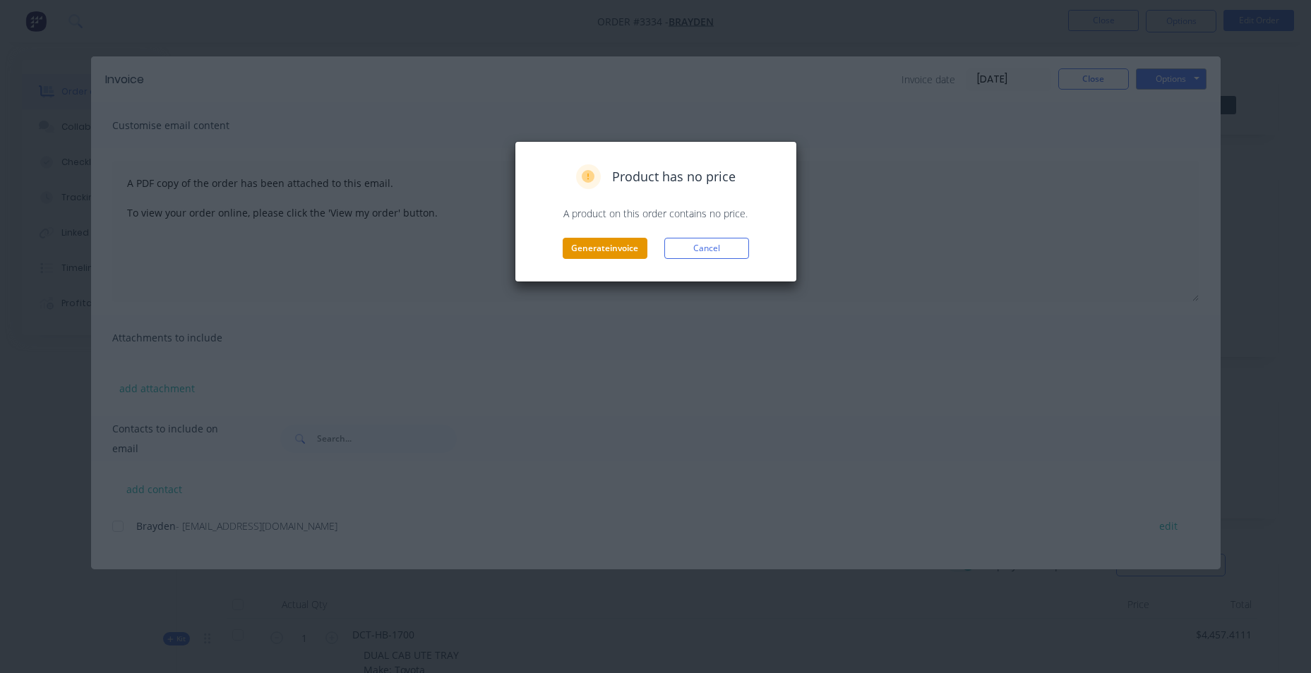
click at [623, 248] on button "Generate invoice" at bounding box center [605, 248] width 85 height 21
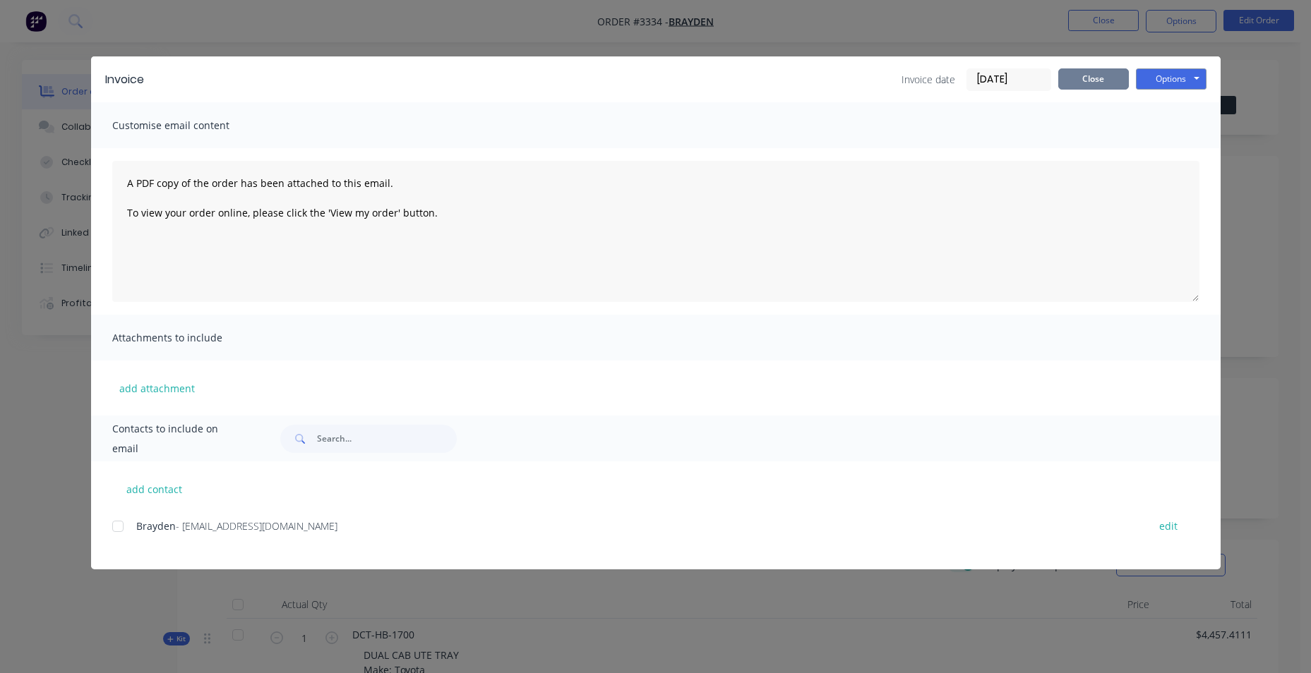
click at [1070, 83] on button "Close" at bounding box center [1093, 78] width 71 height 21
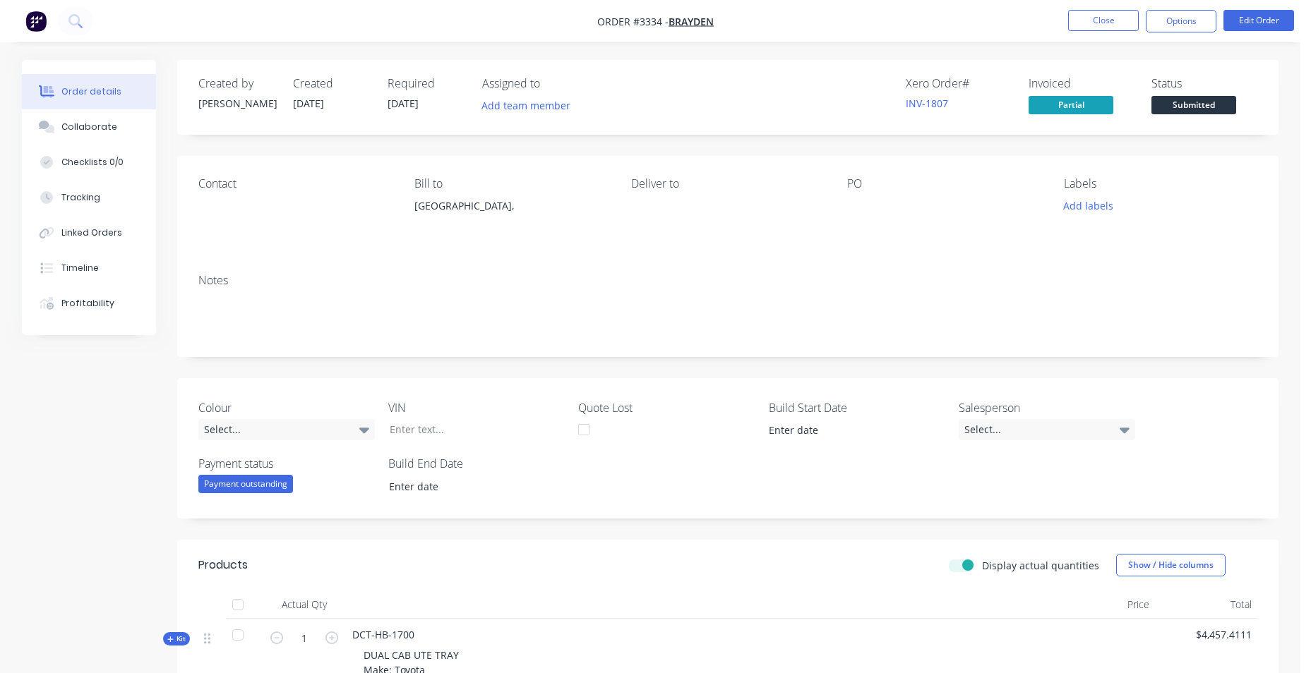
click at [35, 21] on img "button" at bounding box center [35, 21] width 21 height 21
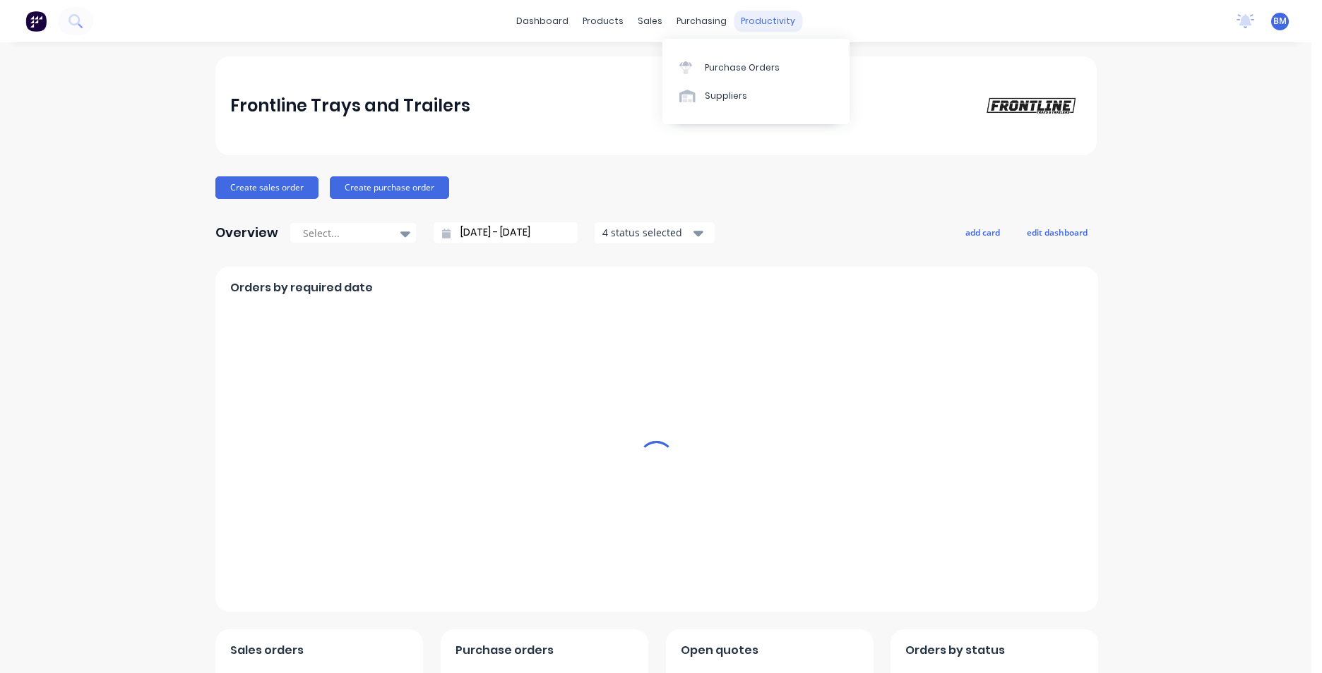
click at [772, 20] on div "productivity" at bounding box center [767, 21] width 68 height 21
click at [789, 68] on div "Workflow" at bounding box center [787, 67] width 42 height 13
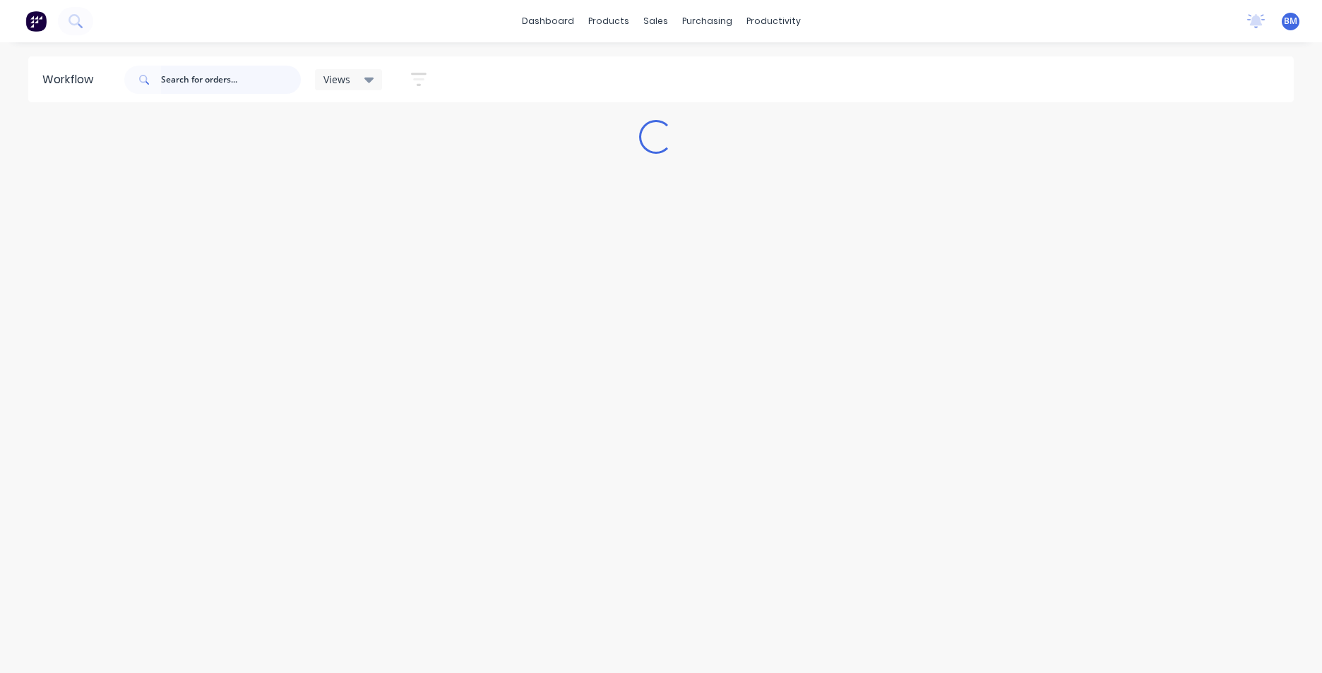
click at [189, 78] on input "text" at bounding box center [231, 80] width 140 height 28
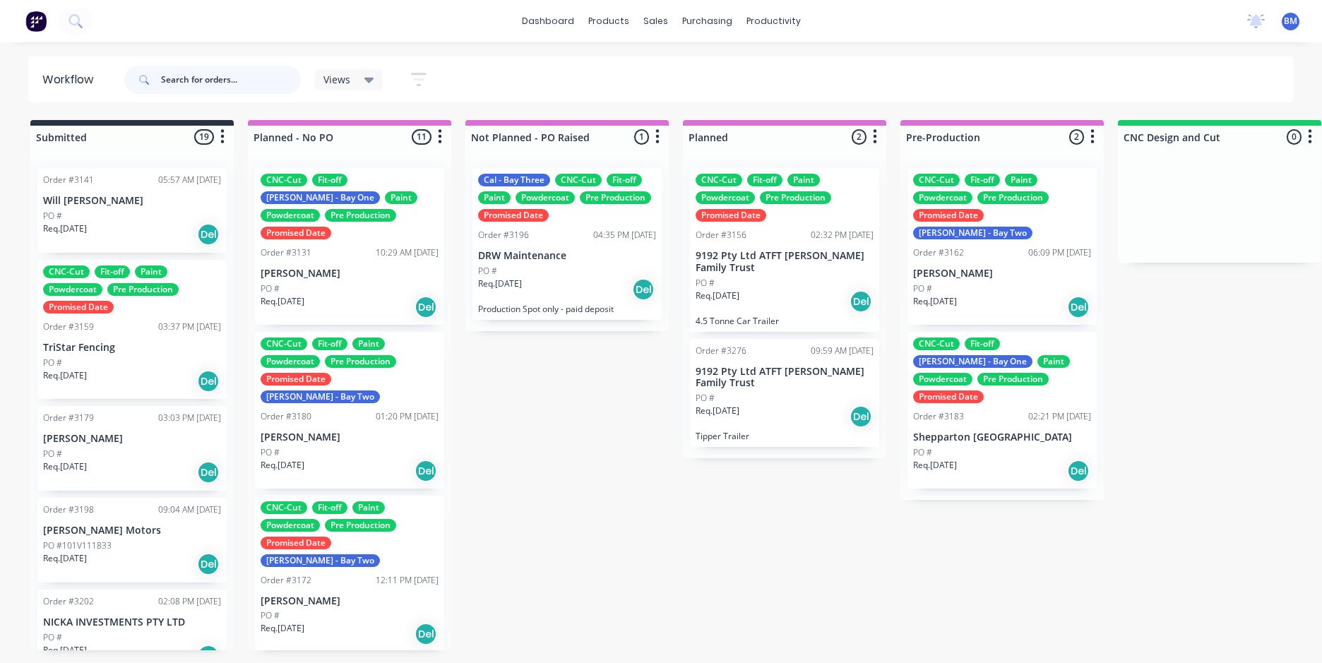
click at [224, 83] on input "text" at bounding box center [231, 80] width 140 height 28
type input "BRA"
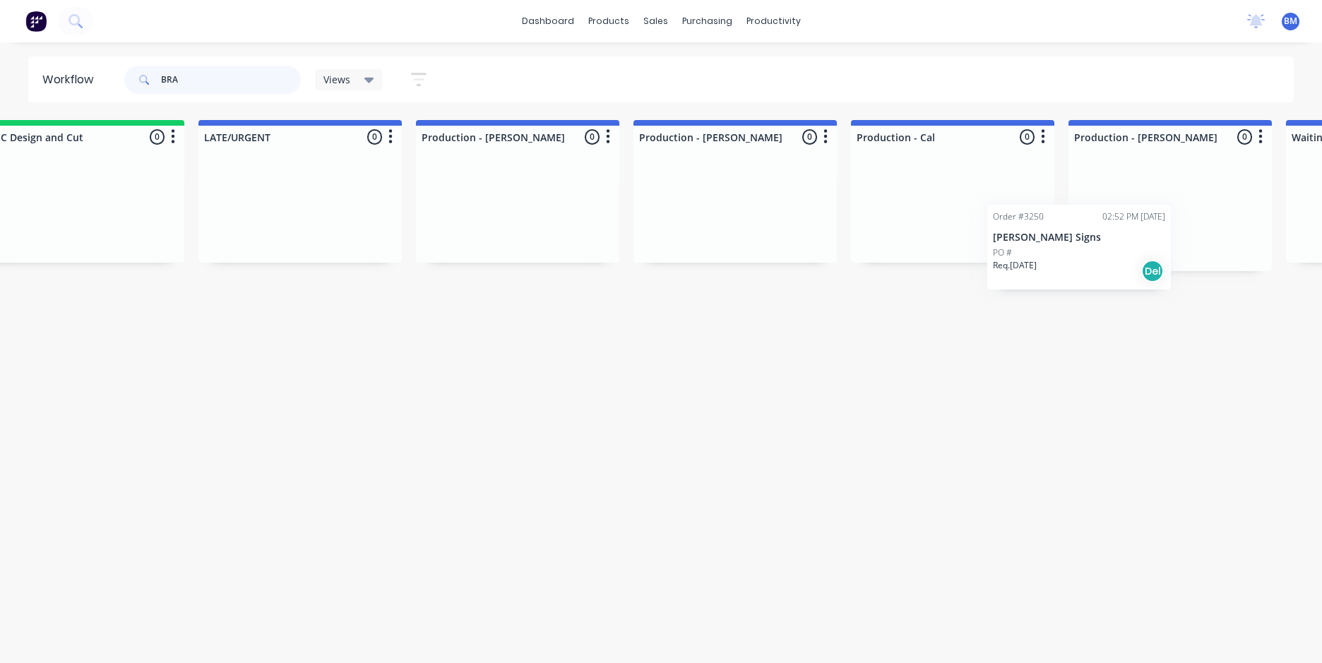
scroll to position [0, 1142]
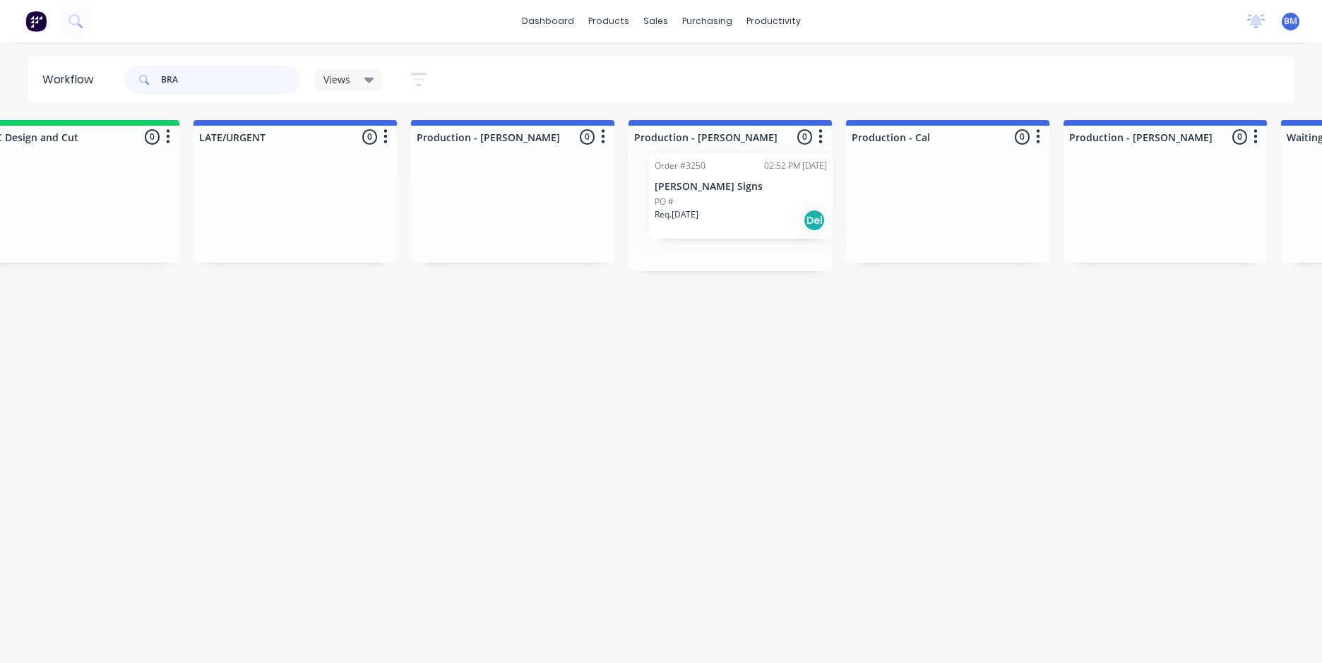
drag, startPoint x: 73, startPoint y: 322, endPoint x: 704, endPoint y: 196, distance: 643.7
click at [705, 196] on div "Submitted 6 Sort By Created date Required date Order number Customer name Most …" at bounding box center [1049, 385] width 4402 height 530
